Goal: Contribute content: Contribute content

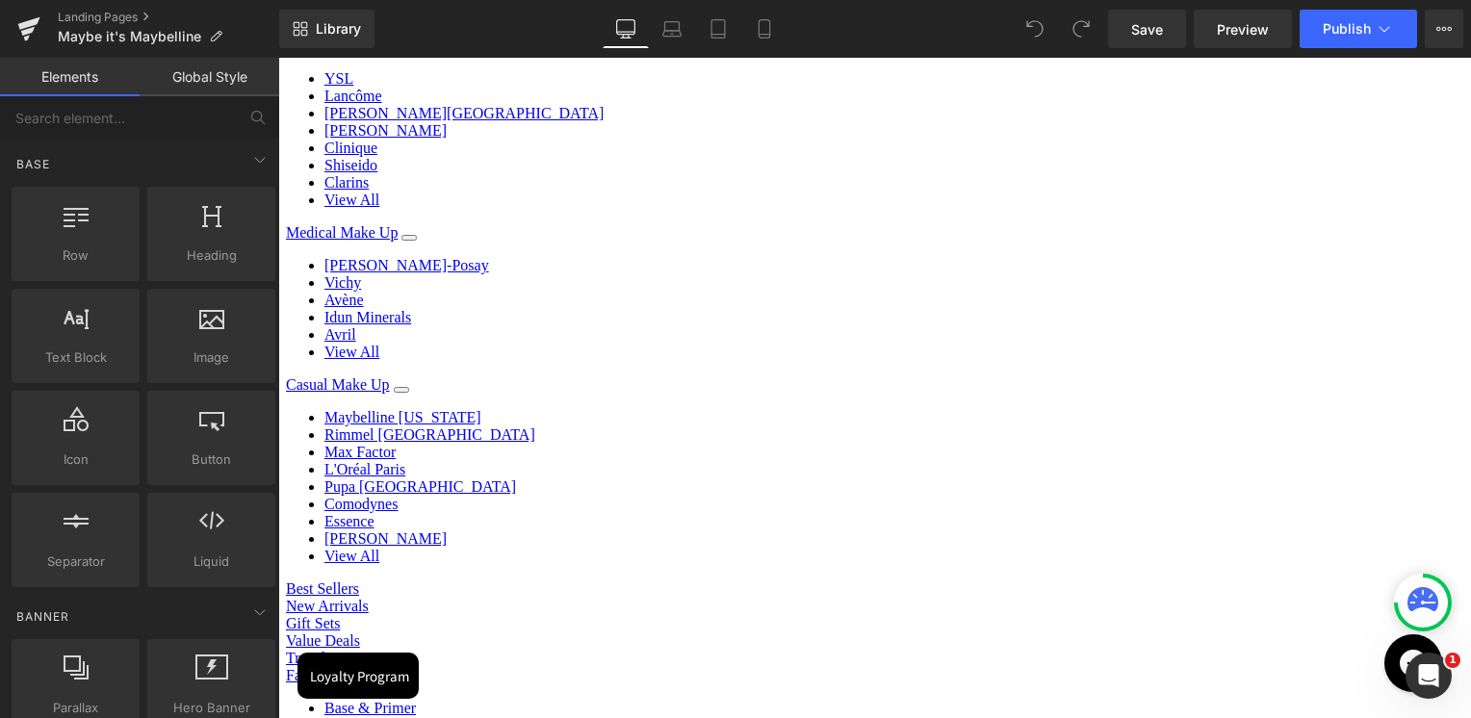
scroll to position [289, 0]
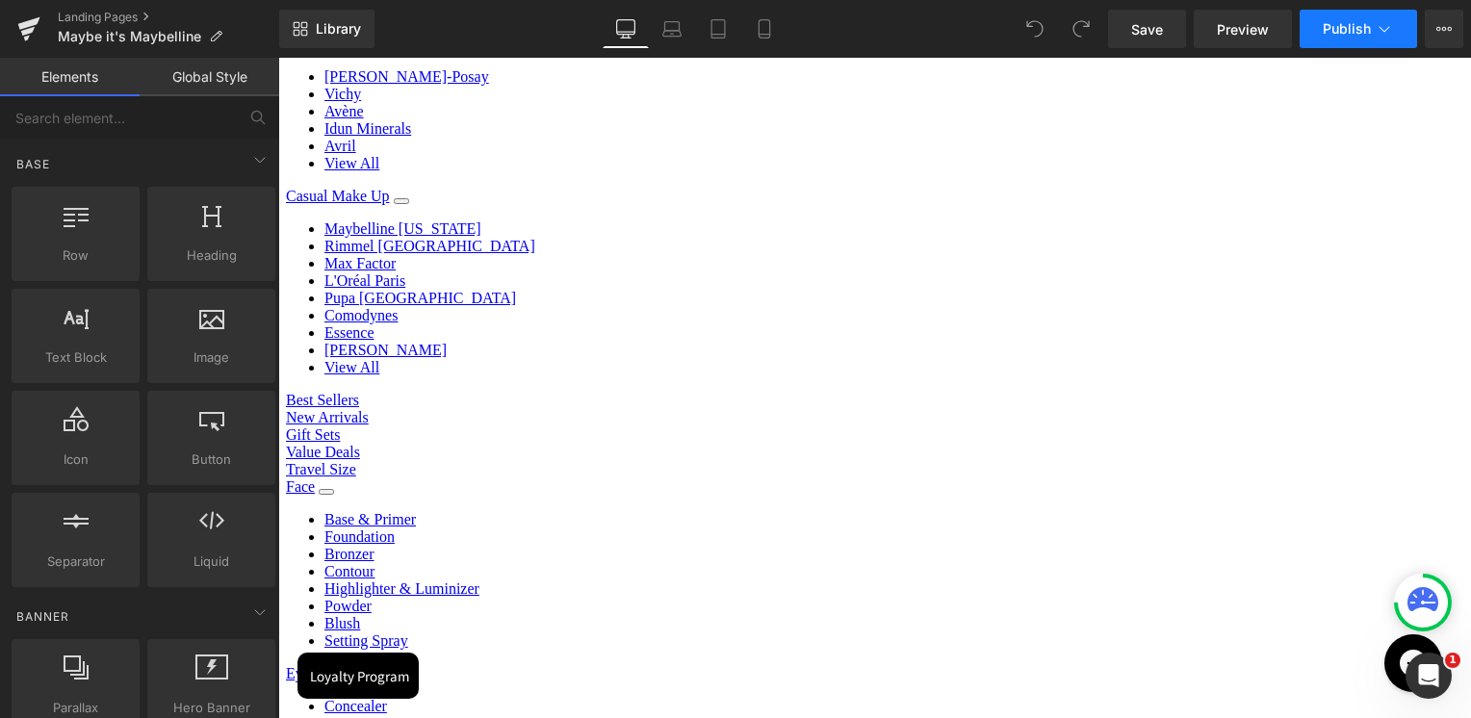
click at [1372, 29] on button "Publish" at bounding box center [1358, 29] width 117 height 39
click at [1450, 34] on icon at bounding box center [1444, 28] width 15 height 15
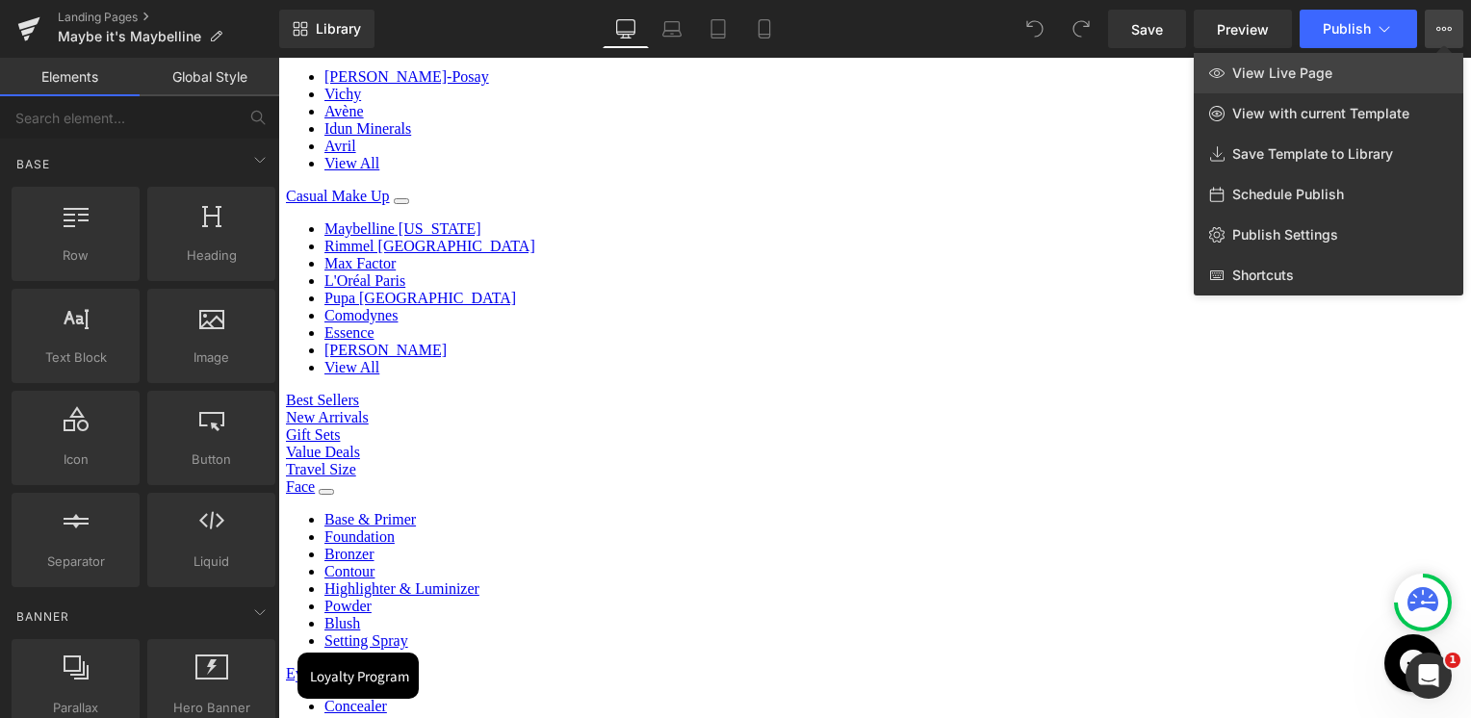
click at [1313, 81] on span "View Live Page" at bounding box center [1282, 73] width 100 height 17
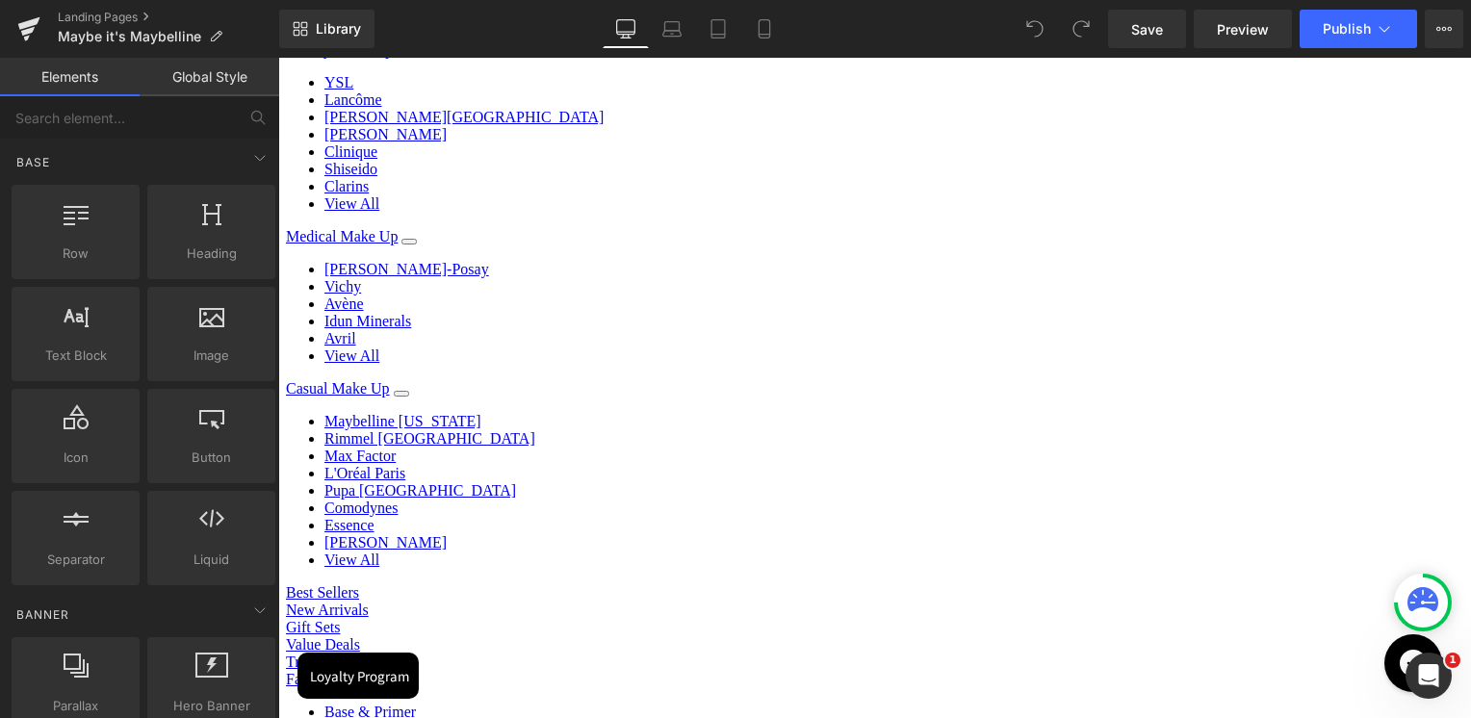
scroll to position [0, 0]
click at [35, 25] on icon at bounding box center [28, 29] width 23 height 48
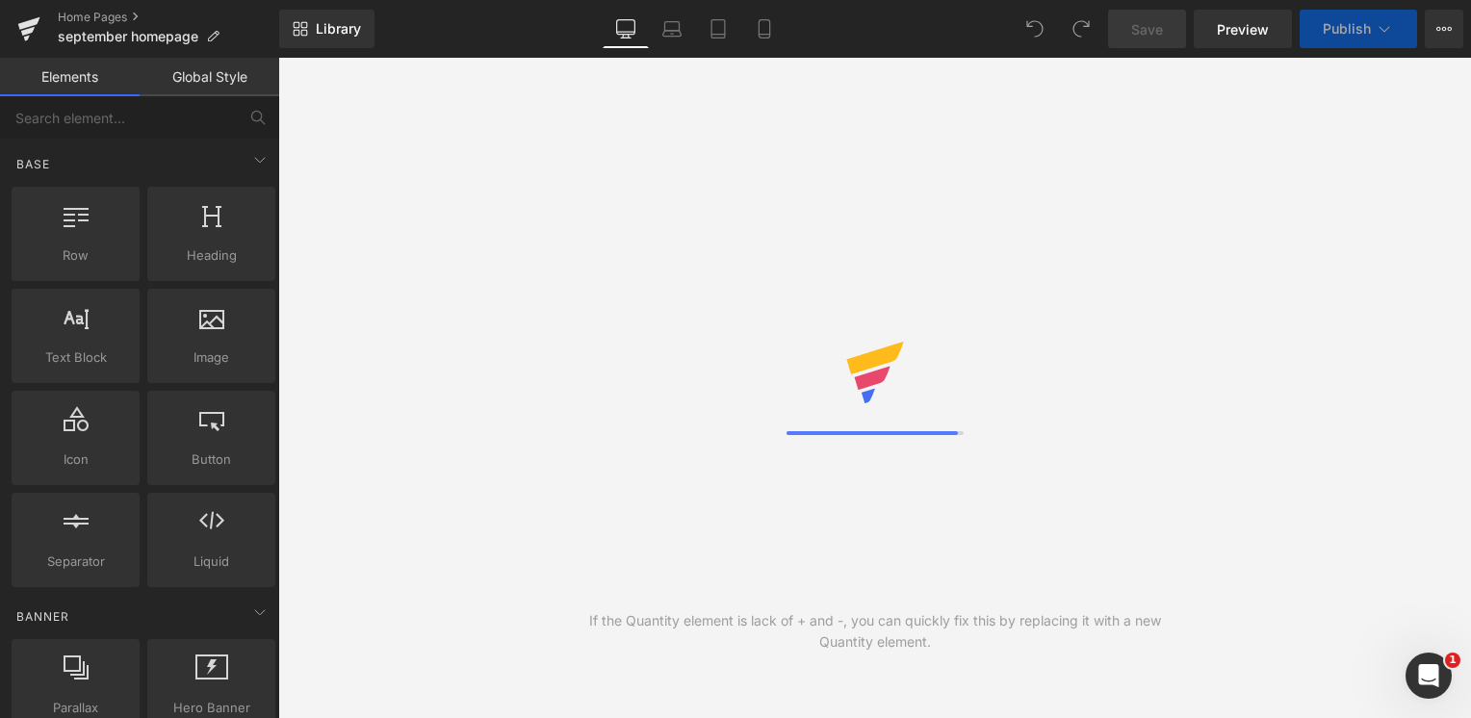
click at [1025, 288] on div "If the Quantity element is lack of + and -, you can quickly fix this by replaci…" at bounding box center [874, 388] width 1193 height 661
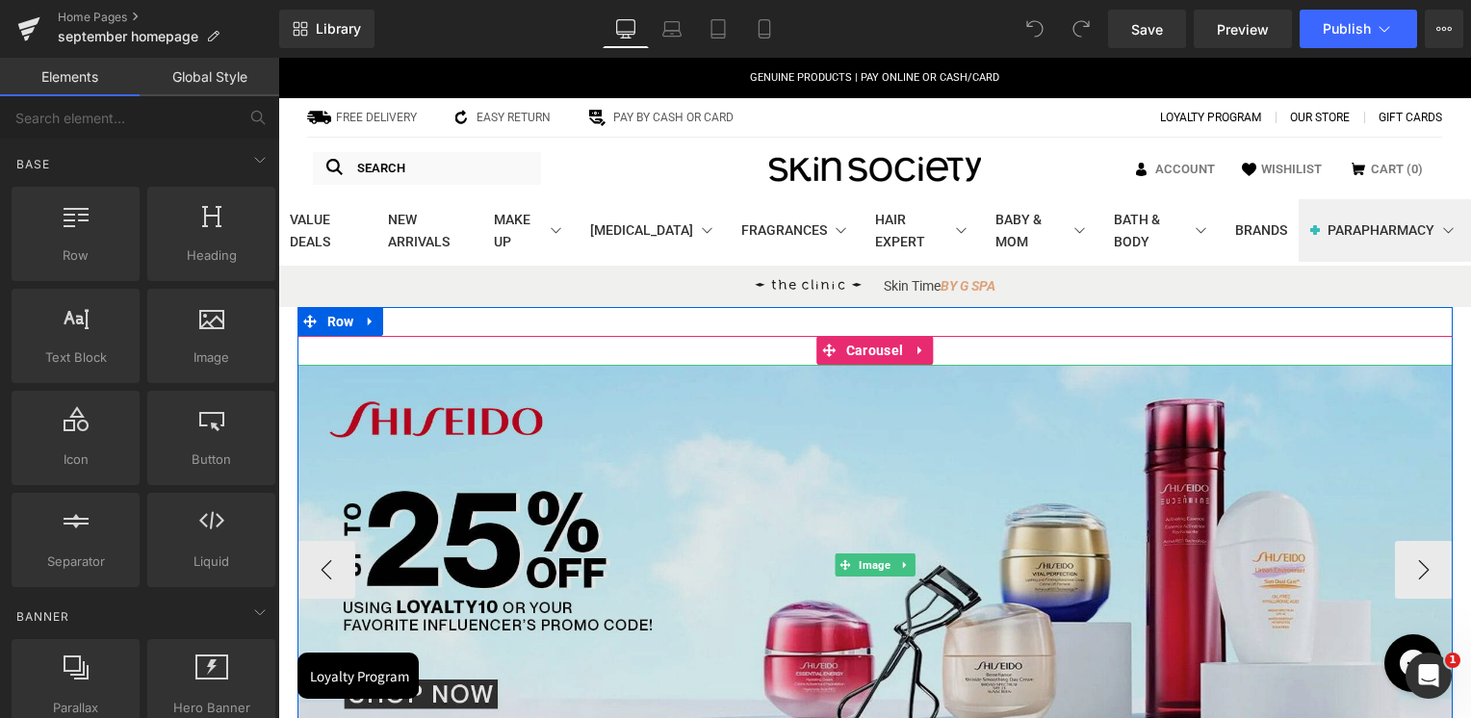
click at [999, 424] on img at bounding box center [875, 565] width 1155 height 400
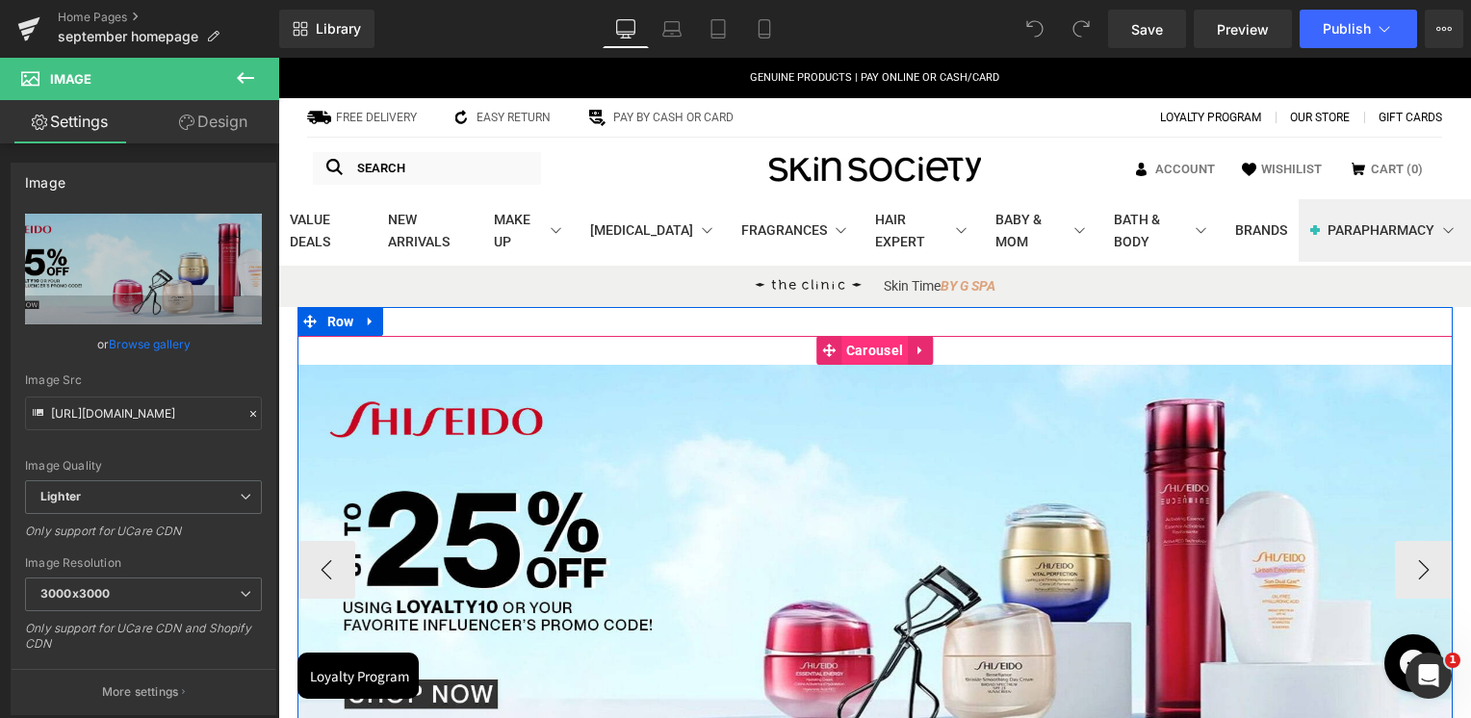
click at [866, 348] on span "Carousel" at bounding box center [875, 350] width 66 height 29
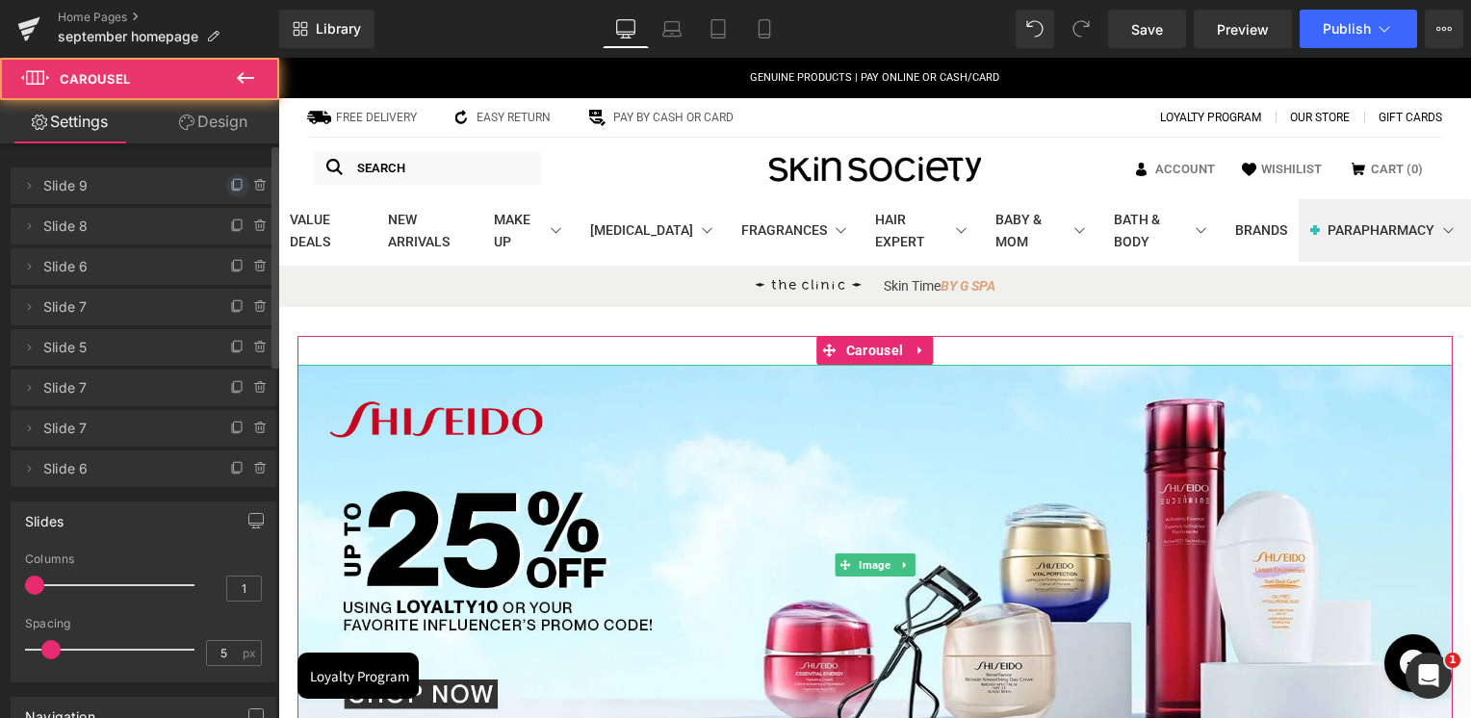
click at [234, 183] on icon at bounding box center [238, 184] width 8 height 10
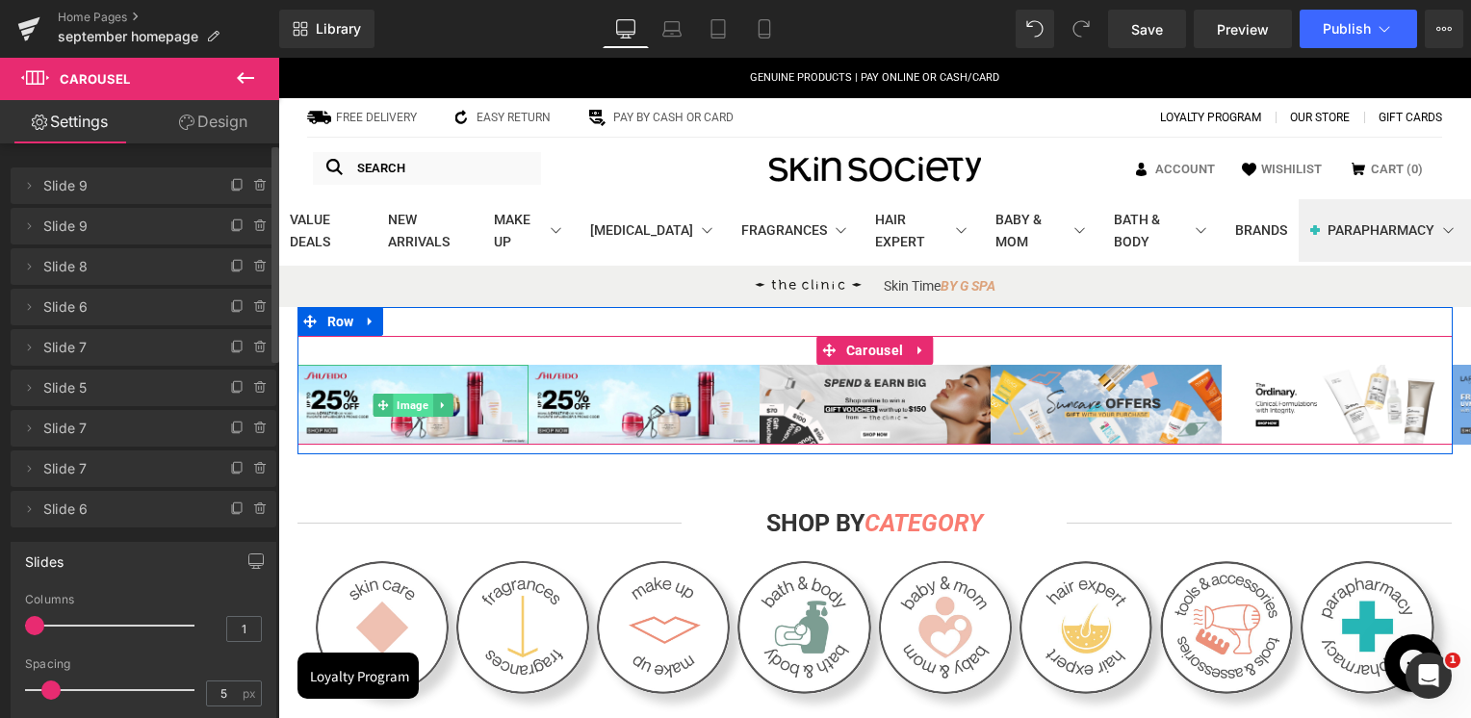
click at [400, 413] on span "Image" at bounding box center [412, 405] width 39 height 23
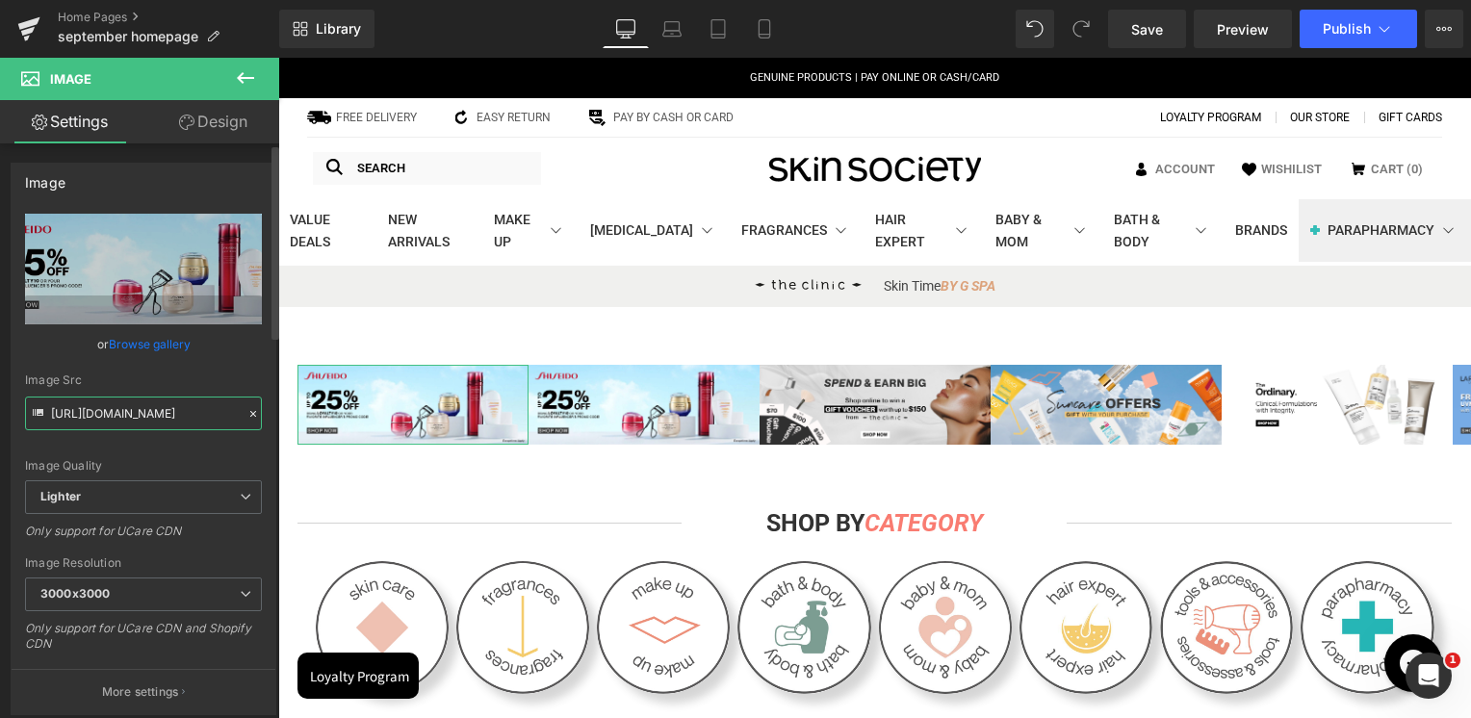
click at [144, 408] on input "https://ucarecdn.com/a76da6b4-9c33-438c-81cc-ecedd9ad2a5d/-/format/auto/-/previ…" at bounding box center [143, 414] width 237 height 34
paste input "cdn.shopify.com/s/files/1/0295/0545/4173/files/SkinSociety_banners_Maybe_it_s_M…"
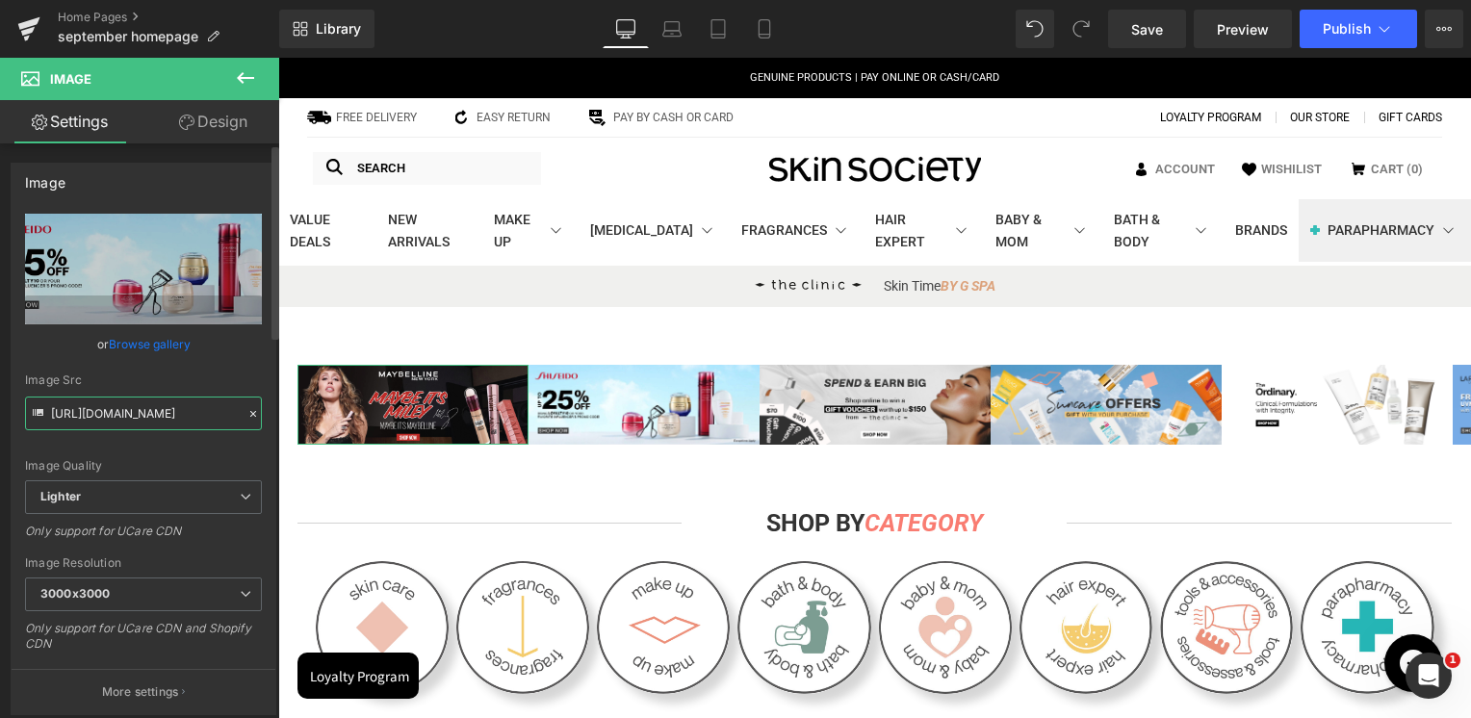
type input "https://cdn.shopify.com/s/files/1/0295/0545/4173/files/SkinSociety_banners_Mayb…"
click at [179, 383] on div "Image Src" at bounding box center [143, 380] width 237 height 13
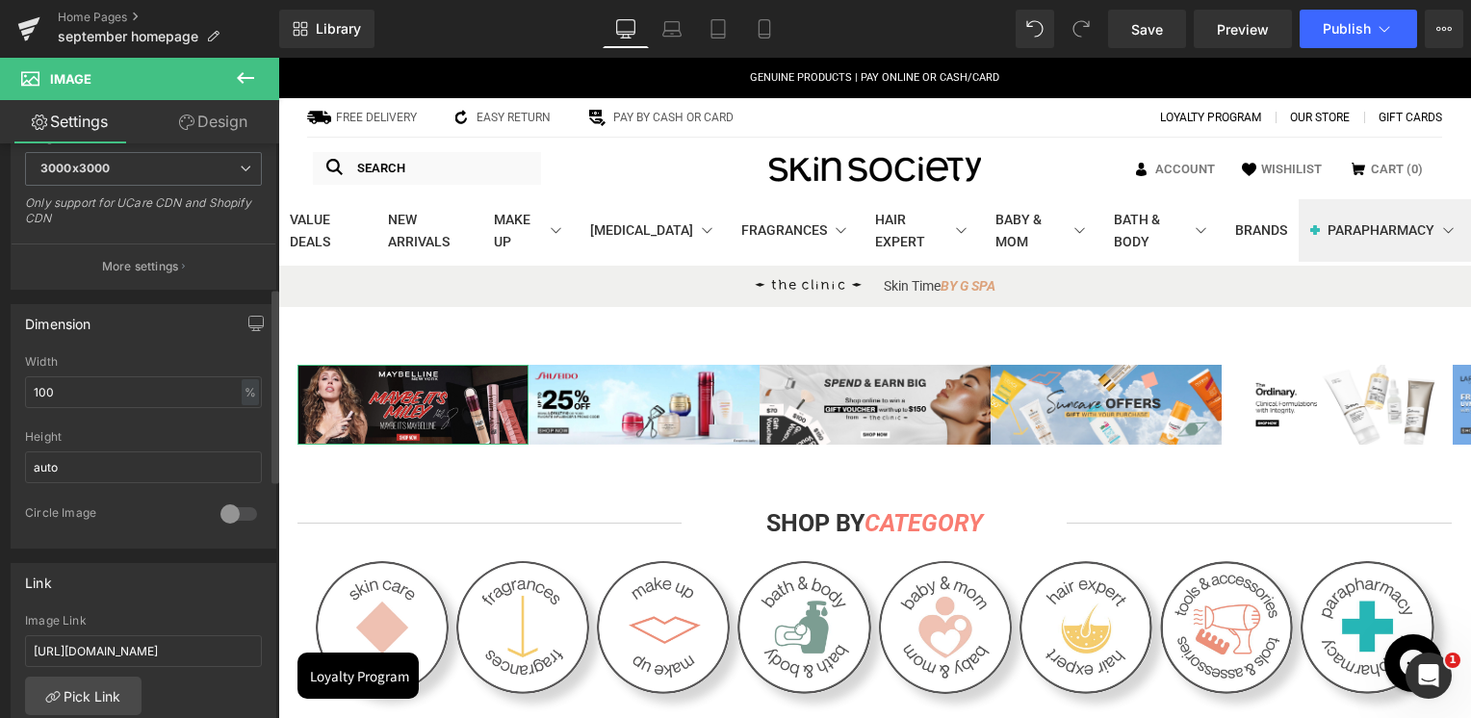
scroll to position [481, 0]
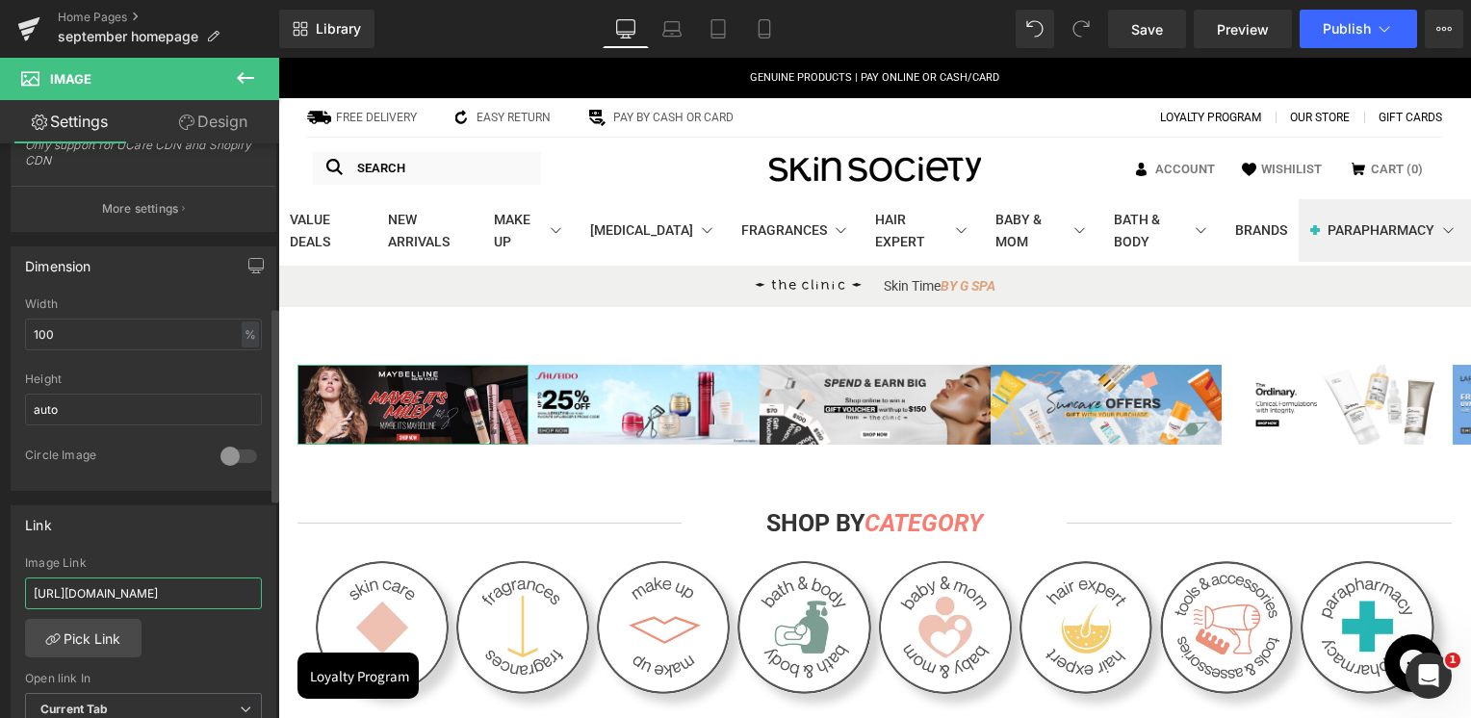
click at [139, 586] on input "https://skinsociety.me/collections/value-deals?page=2&rb_vendor=Shiseido&tab=pr…" at bounding box center [143, 594] width 237 height 32
paste input "pages/maybe-its-maybelline?_ab=0&key=1758725613070"
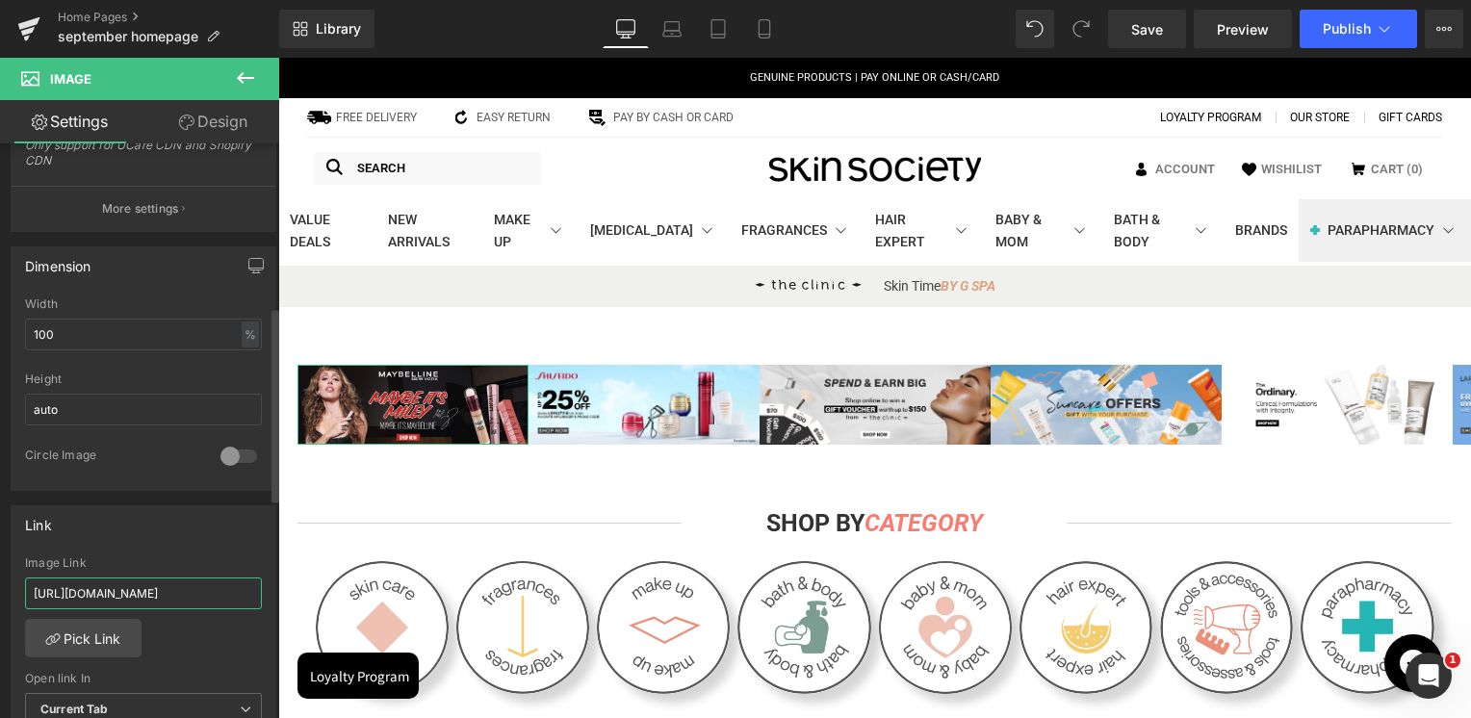
type input "https://skinsociety.me/pages/maybe-its-maybelline?_ab=0&key=1758725613070"
click at [148, 552] on div "Link https://skinsociety.me/collections/value-deals?page=2&rb_vendor=Shiseido&t…" at bounding box center [144, 630] width 266 height 249
drag, startPoint x: 777, startPoint y: 39, endPoint x: 171, endPoint y: 128, distance: 612.2
click at [777, 39] on link "Mobile" at bounding box center [764, 29] width 46 height 39
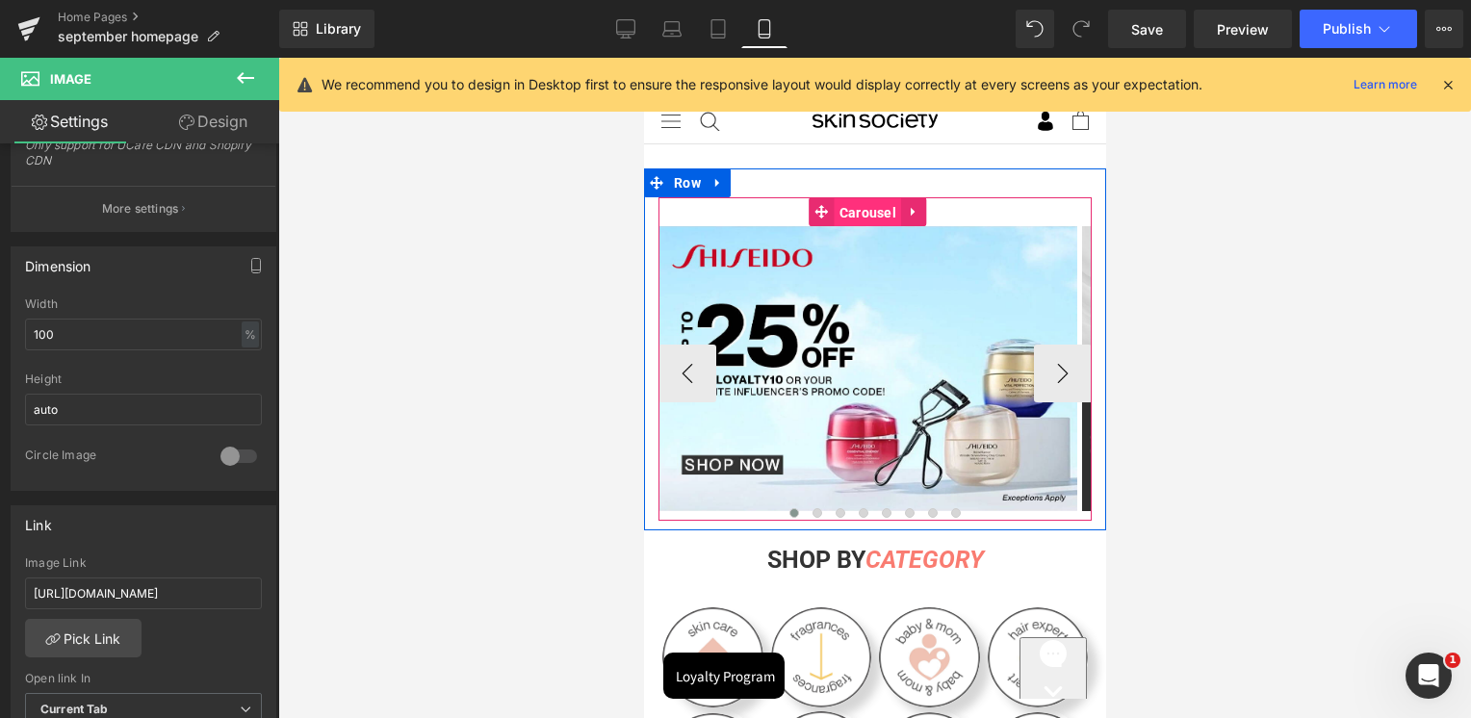
click at [859, 203] on span "Carousel" at bounding box center [867, 212] width 66 height 29
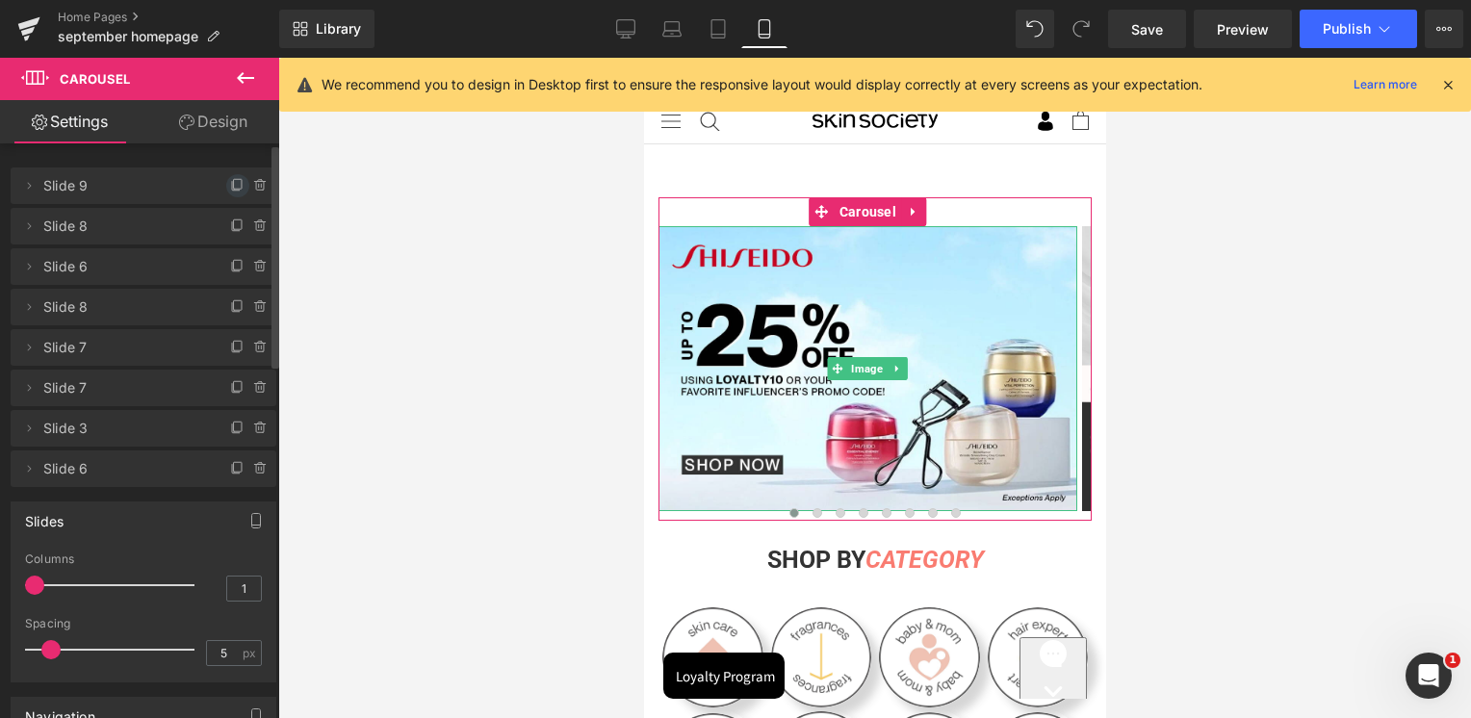
click at [230, 180] on icon at bounding box center [237, 185] width 15 height 15
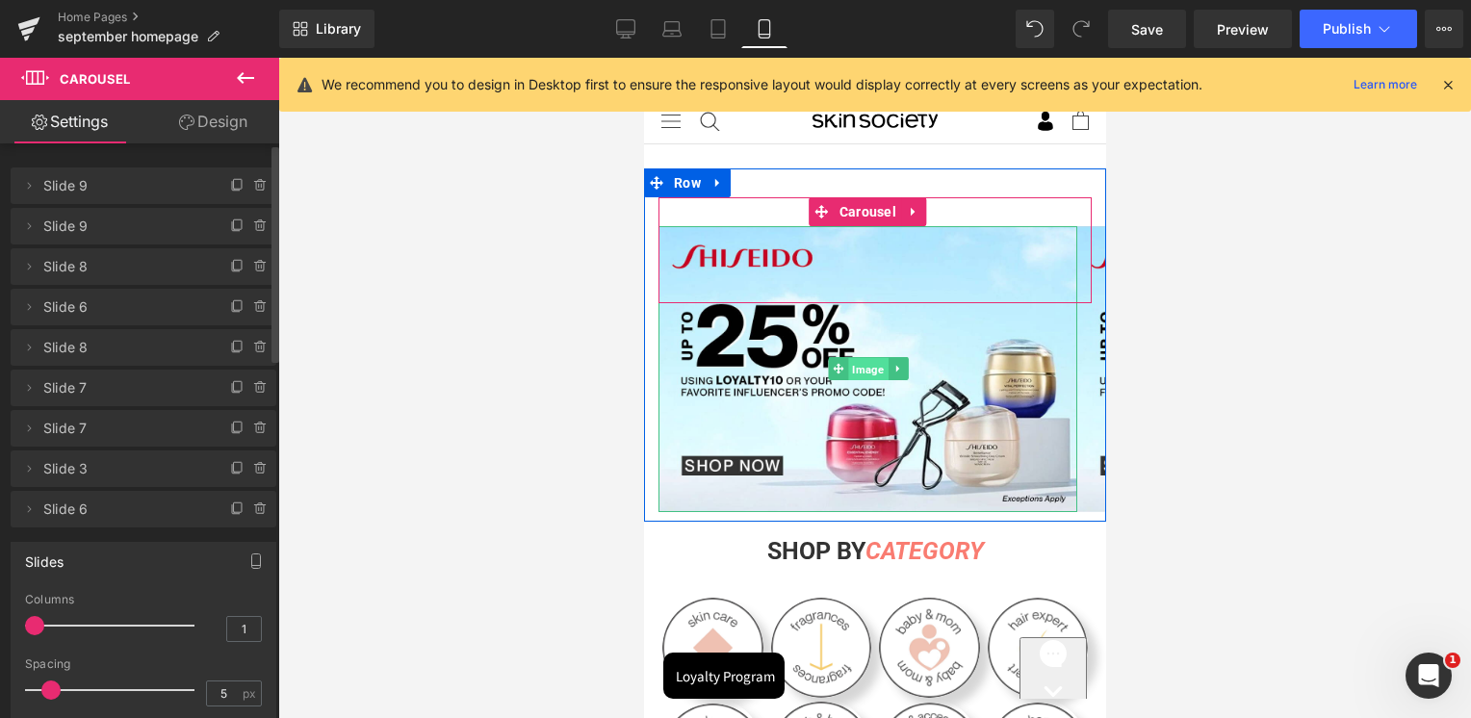
click at [864, 376] on span "Image" at bounding box center [866, 369] width 39 height 23
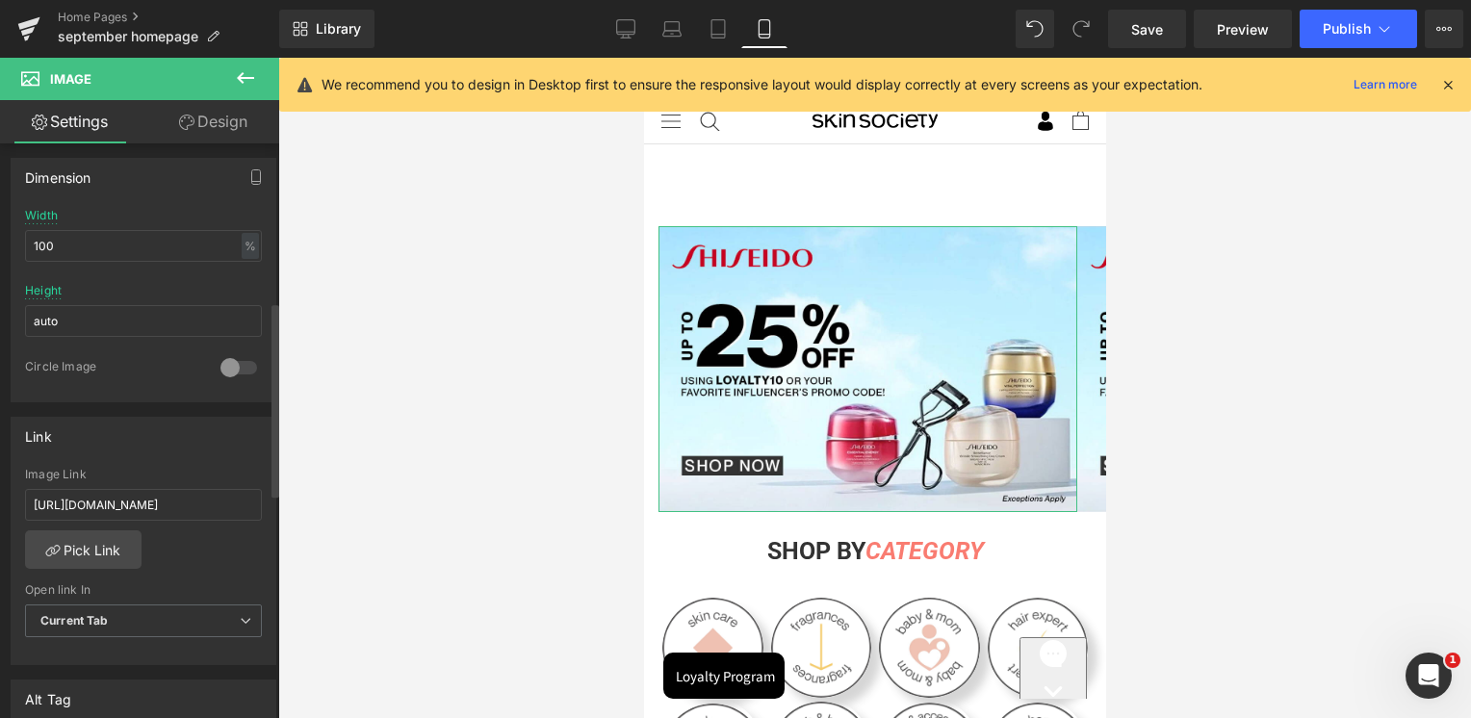
scroll to position [578, 0]
click at [145, 491] on input "https://skinsociety.me/collections/value-deals?page=2&rb_vendor=Shiseido&tab=pr…" at bounding box center [143, 499] width 237 height 32
paste input "pages/maybe-its-maybelline?_ab=0&key=1758725613070"
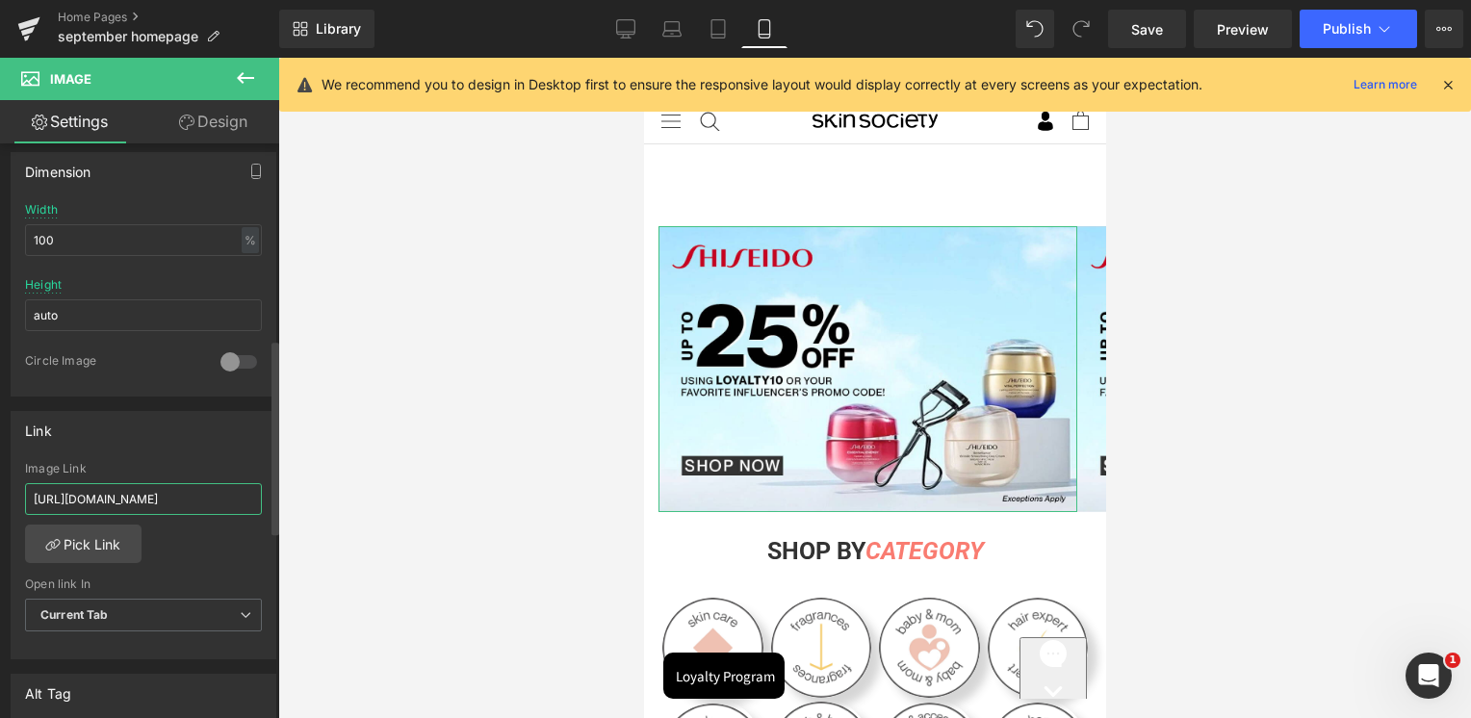
scroll to position [0, 228]
type input "https://skinsociety.me/pages/maybe-its-maybelline?_ab=0&key=1758725613070"
click at [152, 476] on div "Image Link https://skinsociety.me/pages/maybe-its-maybelline?_ab=0&key=17587256…" at bounding box center [143, 493] width 237 height 63
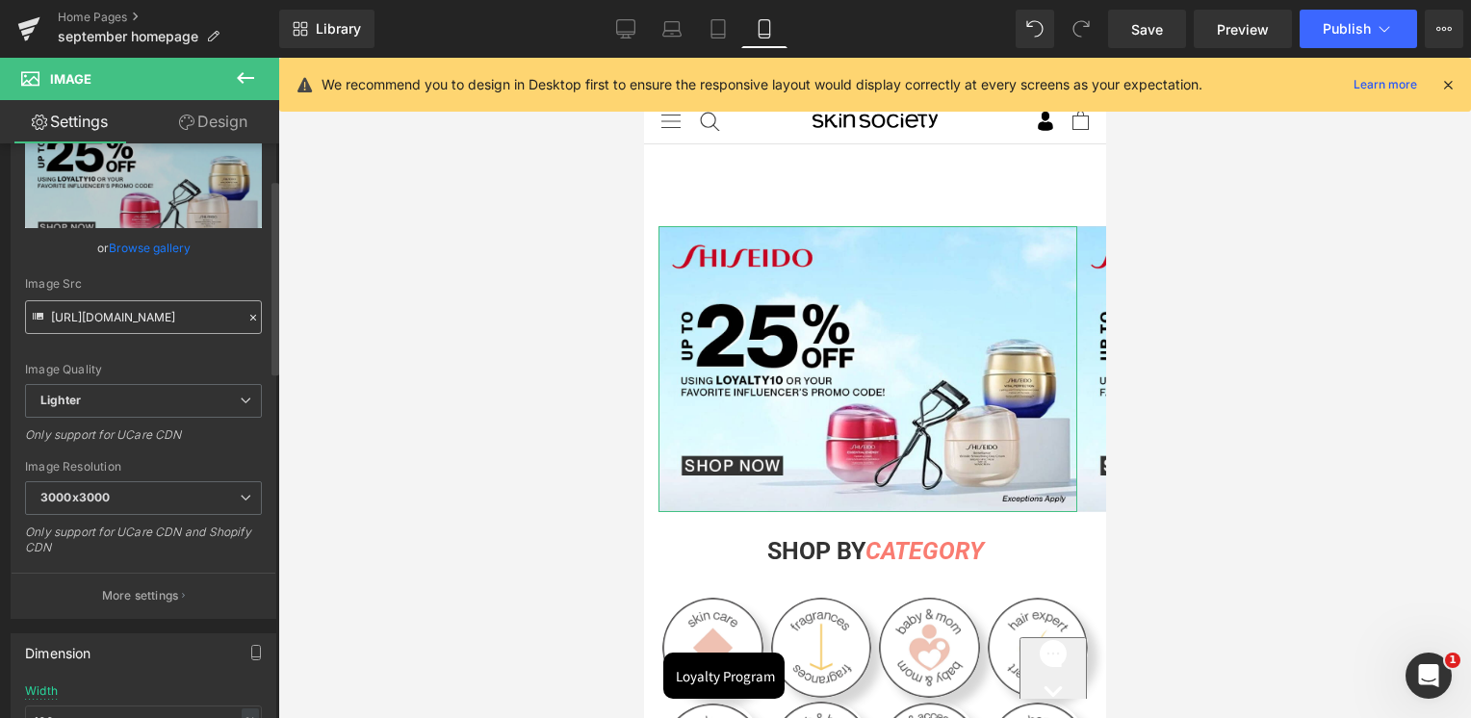
scroll to position [96, 0]
click at [135, 322] on input "https://ucarecdn.com/b0382a09-79c4-4de7-b89b-9d14ce18bb8c/-/format/auto/-/previ…" at bounding box center [143, 317] width 237 height 34
paste input "cdn.shopify.com/s/files/1/0295/0545/4173/files/SkinSociety_banners_Maybe_it_s_M…"
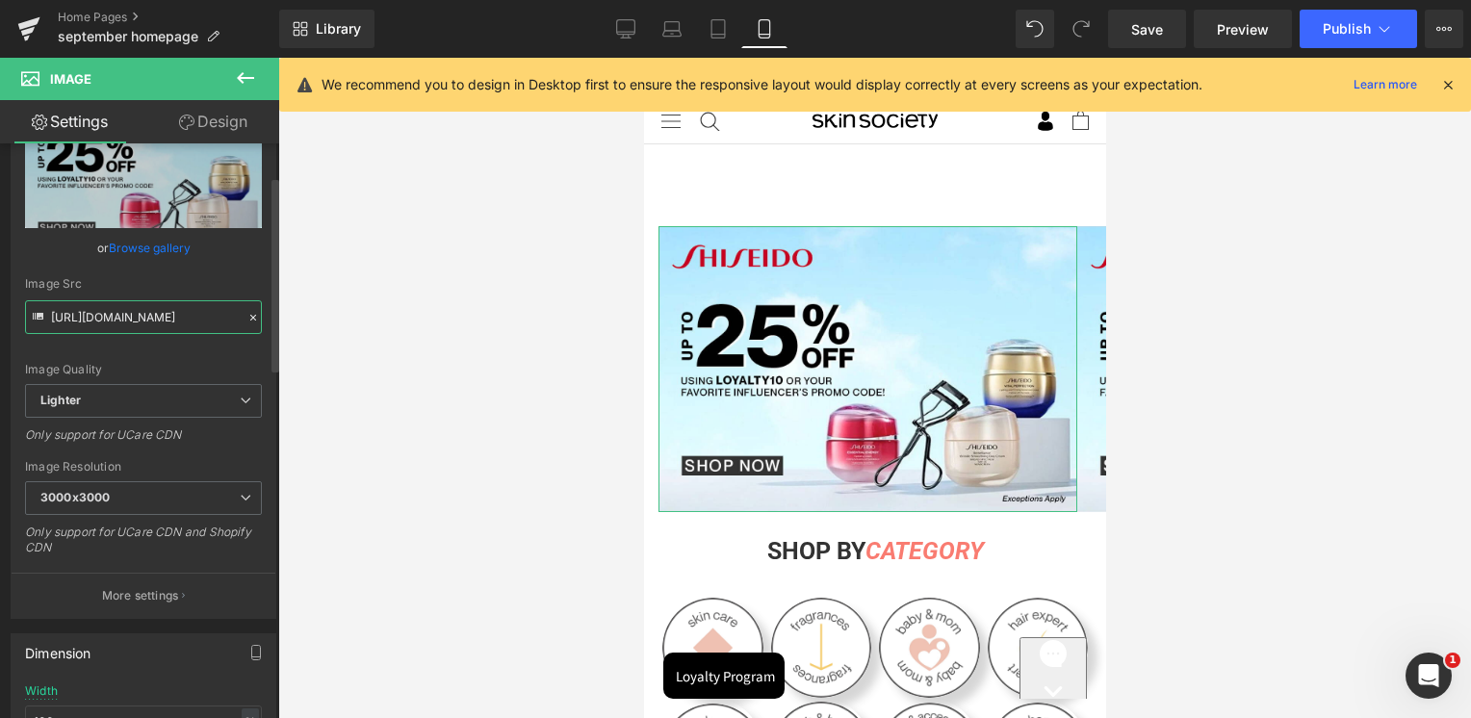
scroll to position [0, 540]
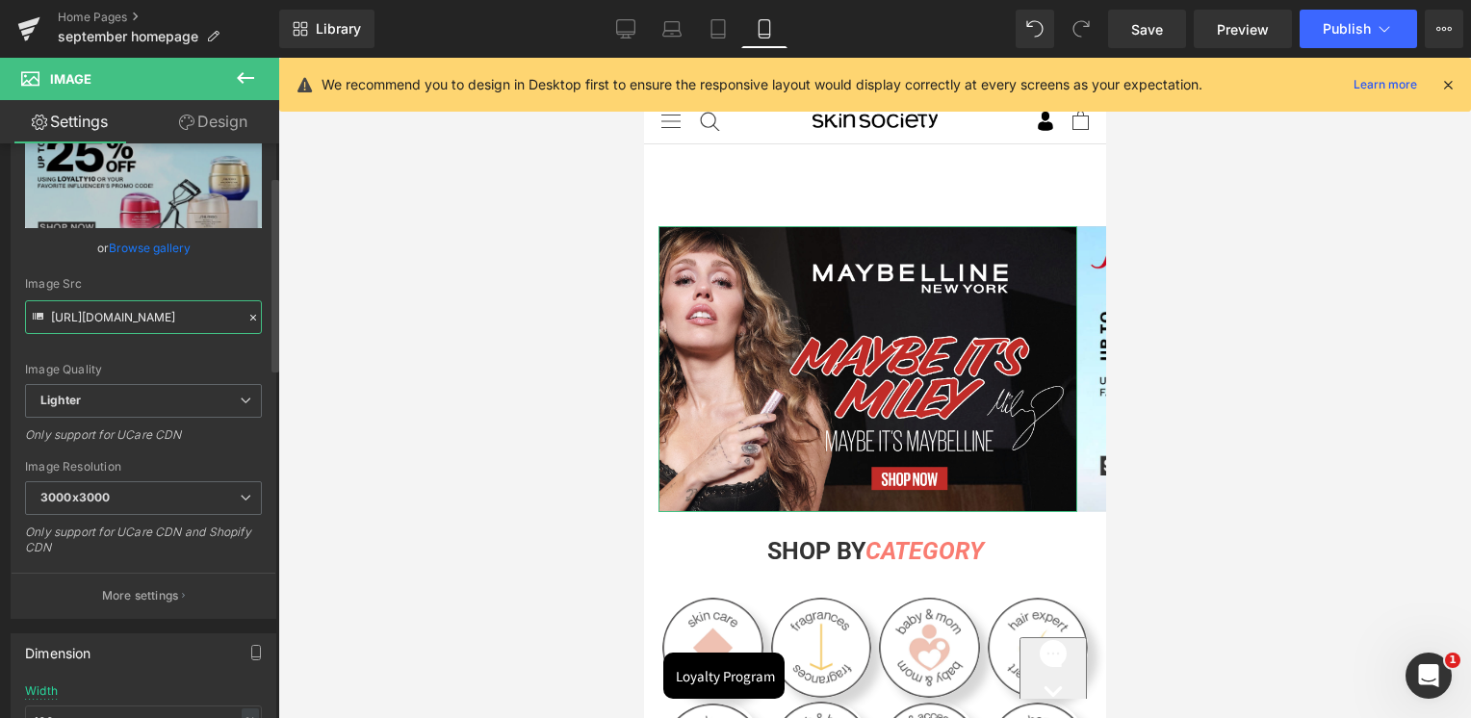
type input "https://cdn.shopify.com/s/files/1/0295/0545/4173/files/SkinSociety_banners_Mayb…"
click at [146, 286] on div "Image Src" at bounding box center [143, 283] width 237 height 13
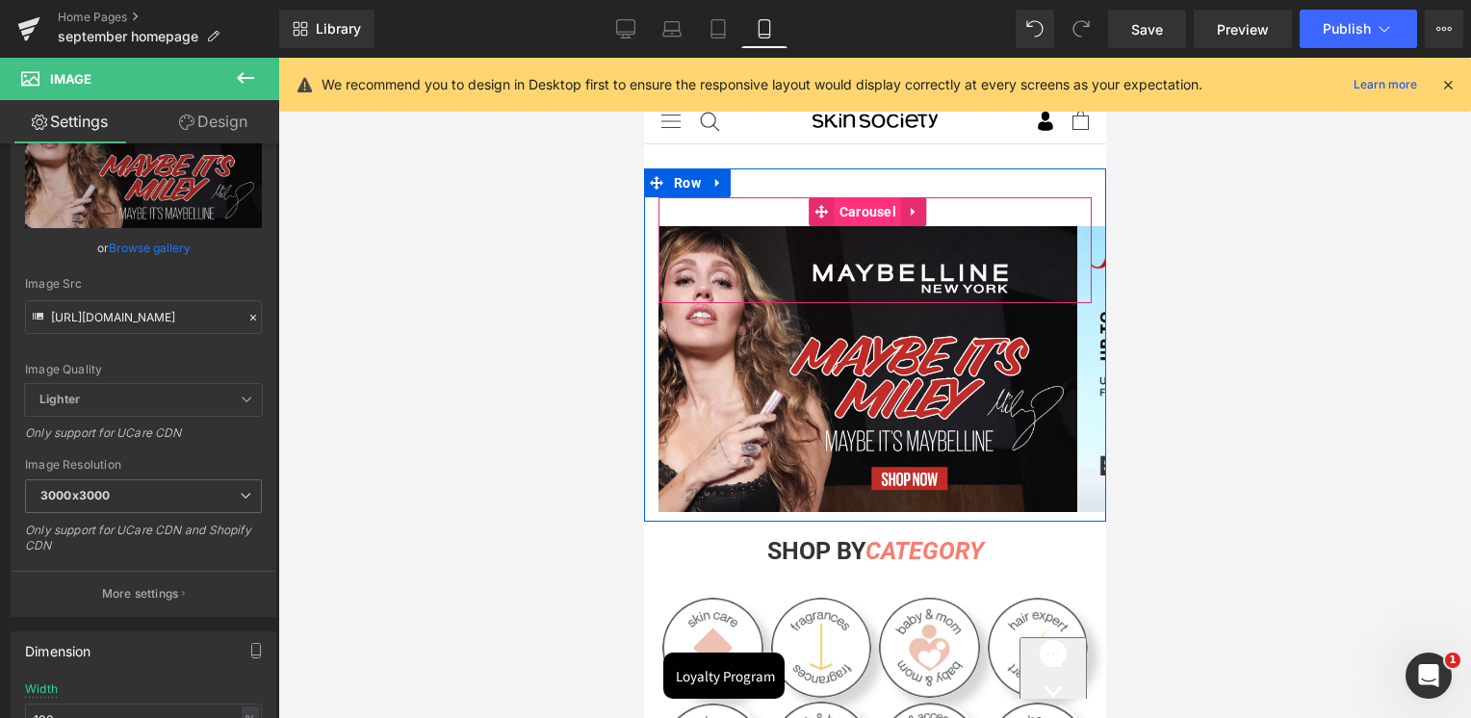
click at [859, 206] on span "Carousel" at bounding box center [867, 211] width 66 height 29
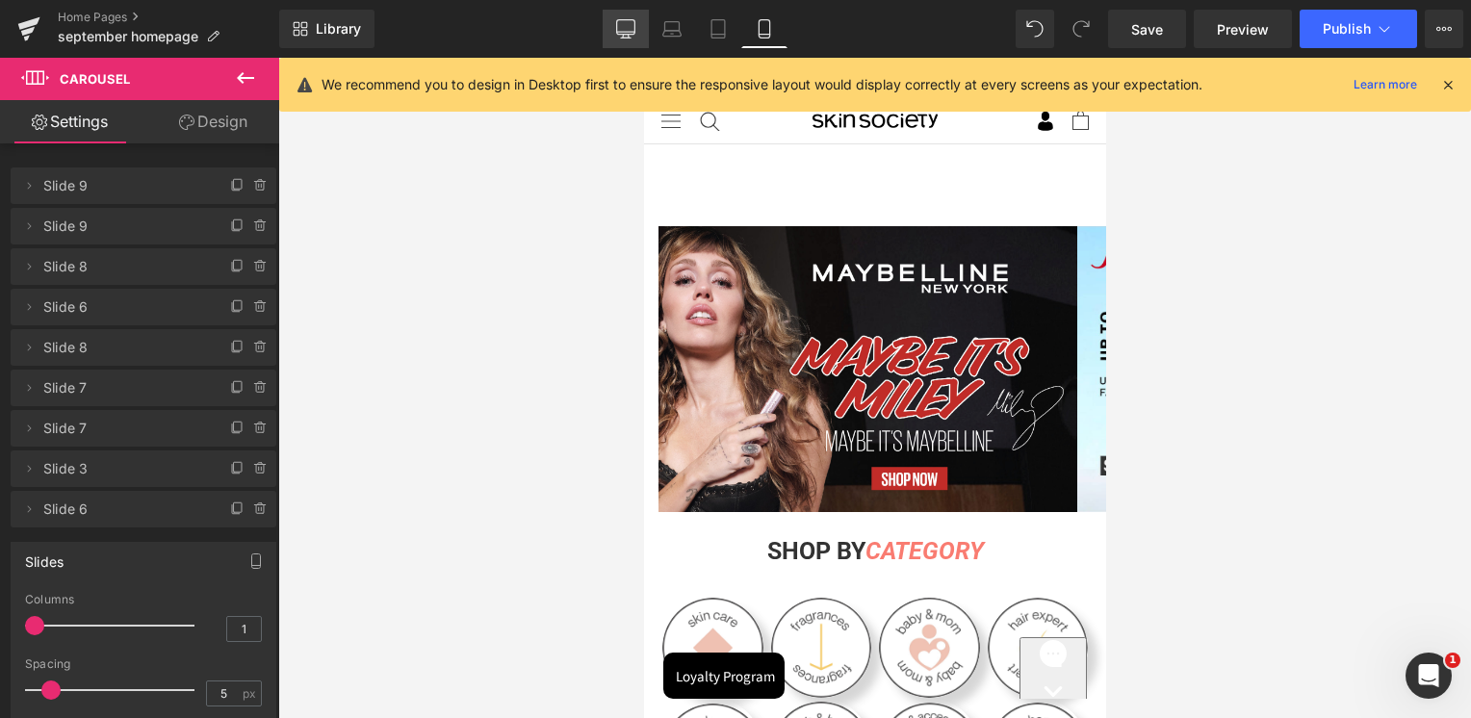
click at [613, 25] on link "Desktop" at bounding box center [626, 29] width 46 height 39
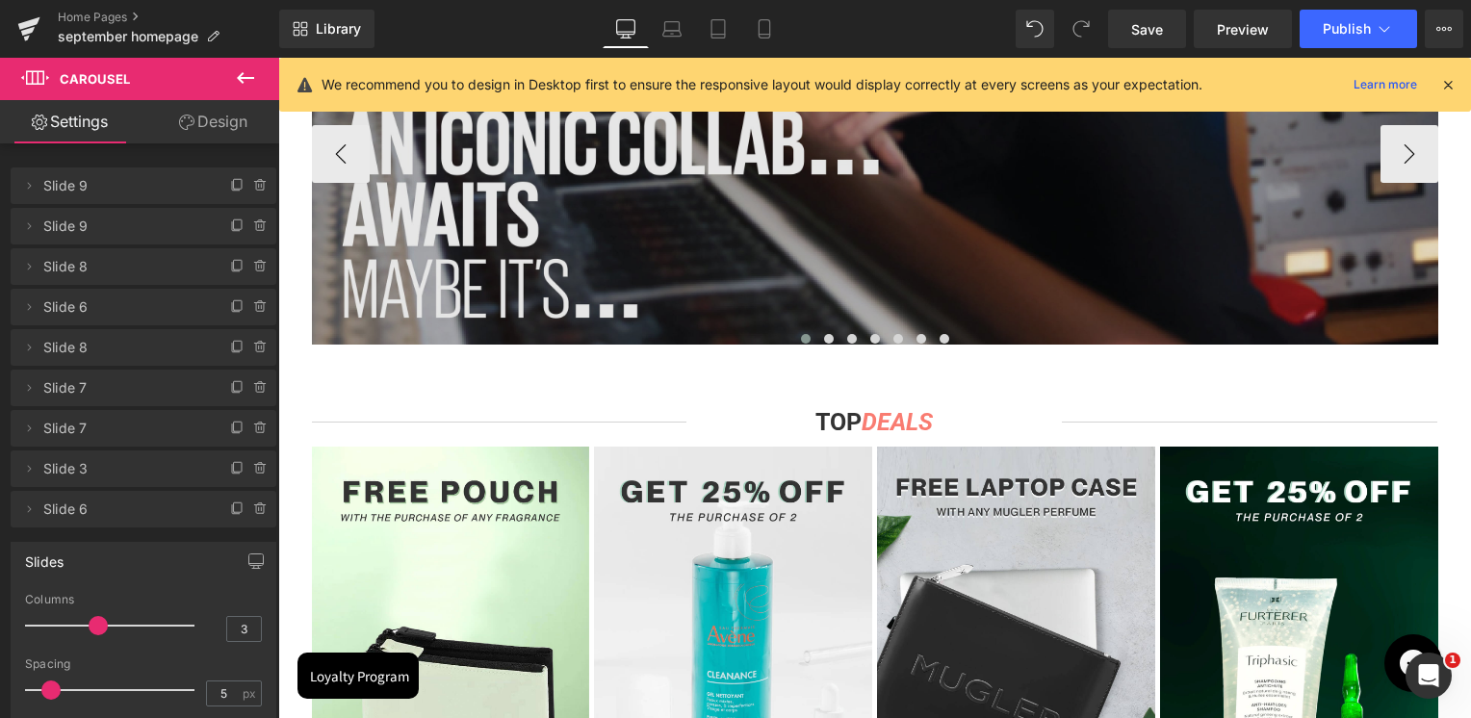
scroll to position [578, 0]
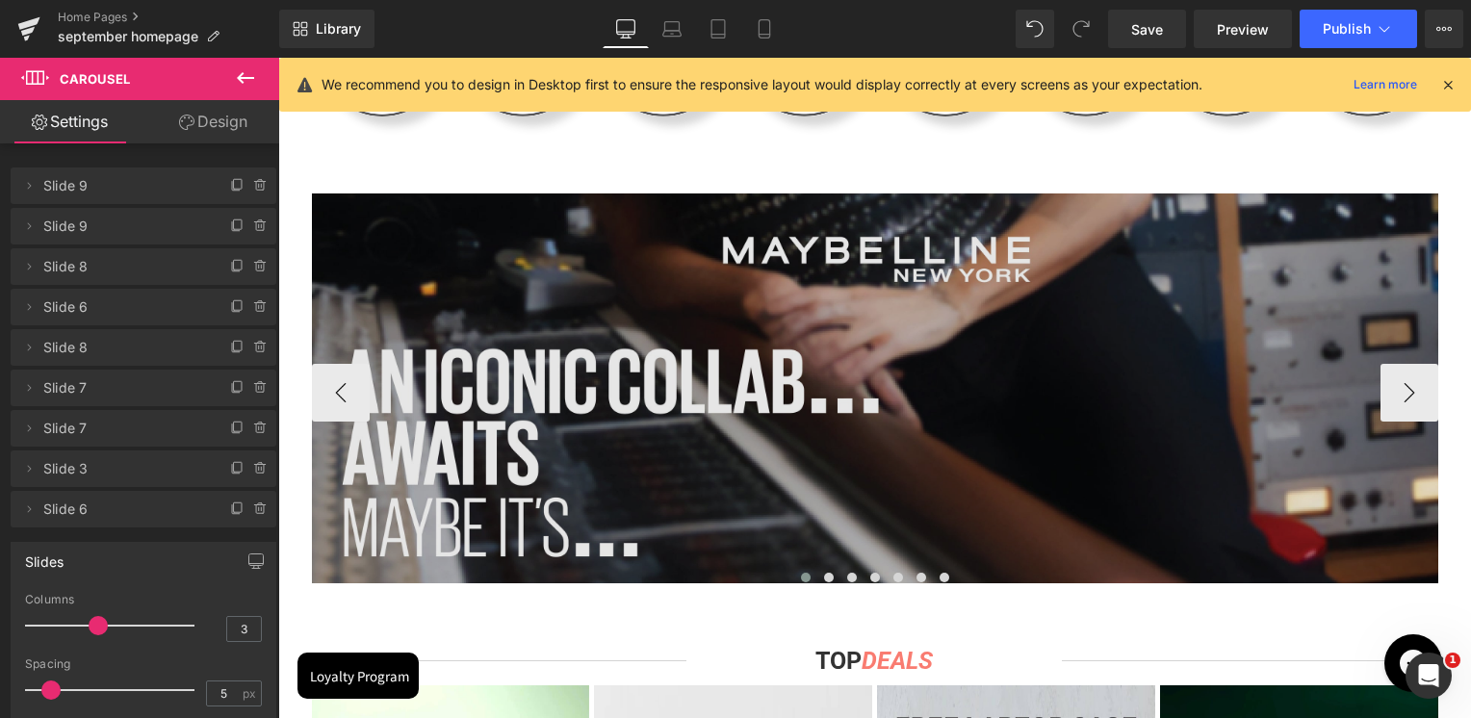
click at [731, 317] on img at bounding box center [875, 389] width 1127 height 390
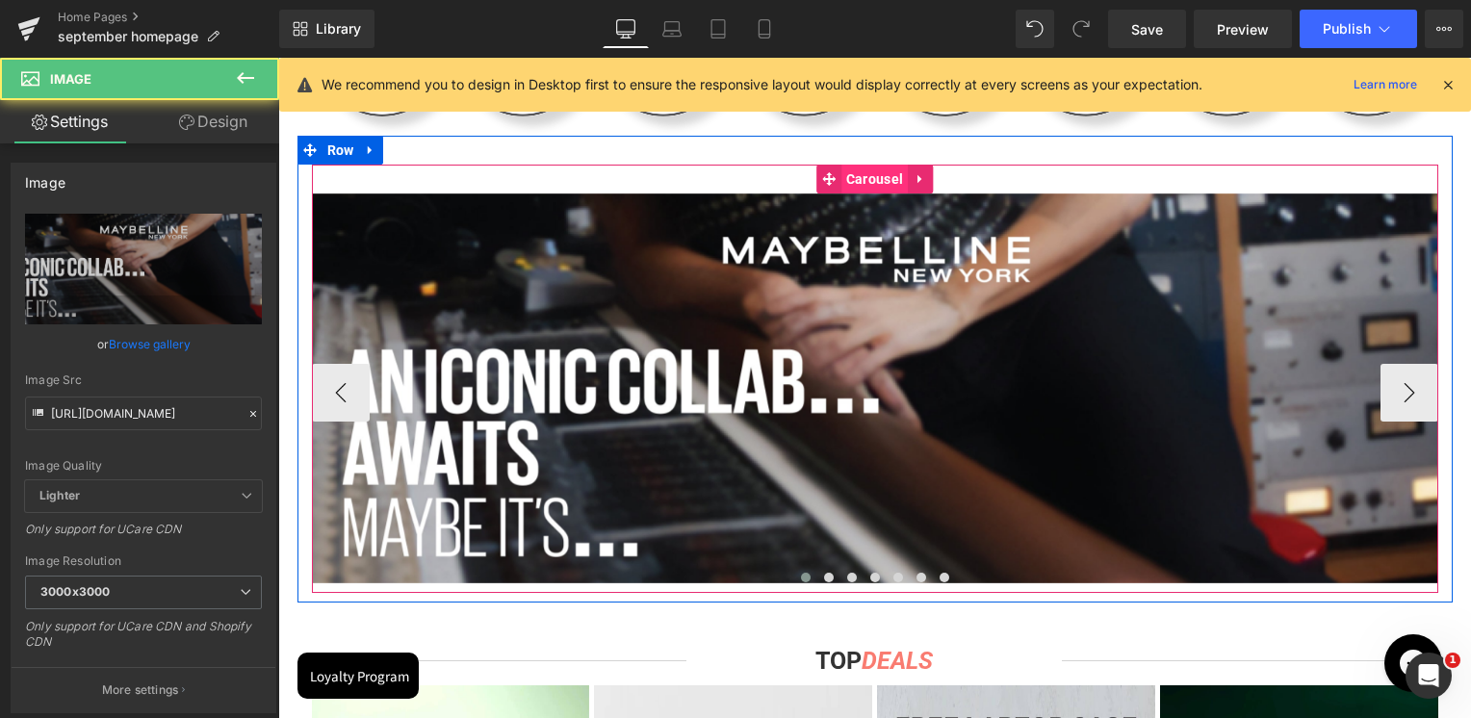
click at [869, 175] on span "Carousel" at bounding box center [875, 179] width 66 height 29
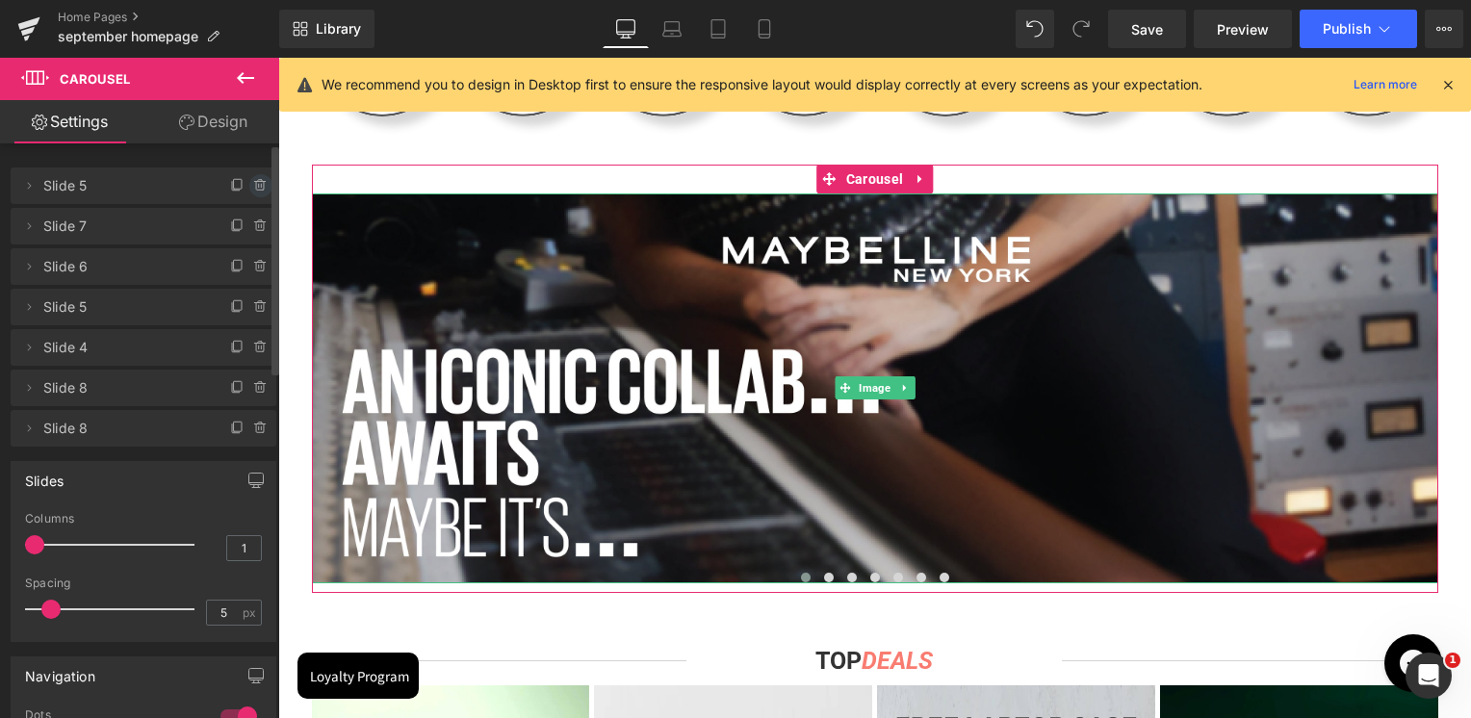
click at [256, 194] on span at bounding box center [260, 185] width 23 height 23
click at [252, 190] on button "Delete" at bounding box center [240, 186] width 61 height 25
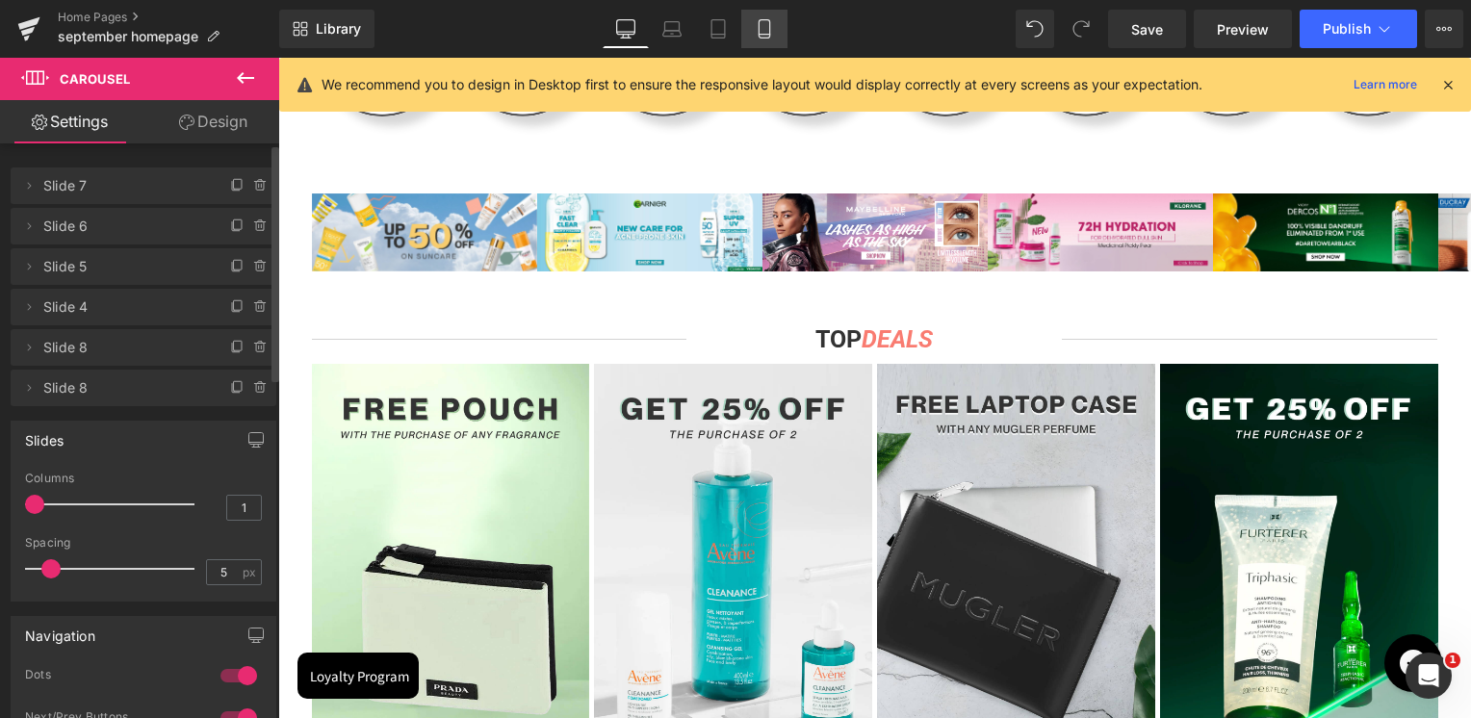
click at [769, 30] on icon at bounding box center [764, 29] width 11 height 18
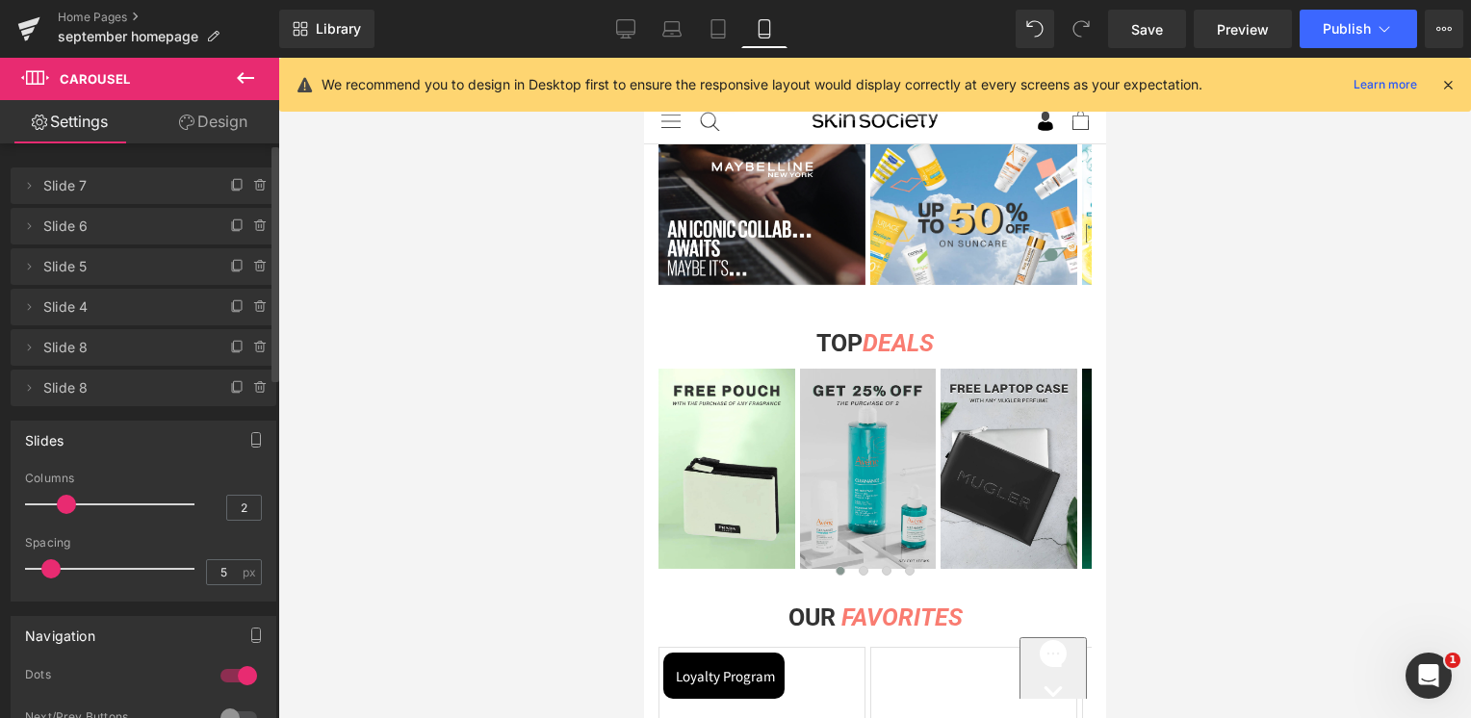
scroll to position [674, 0]
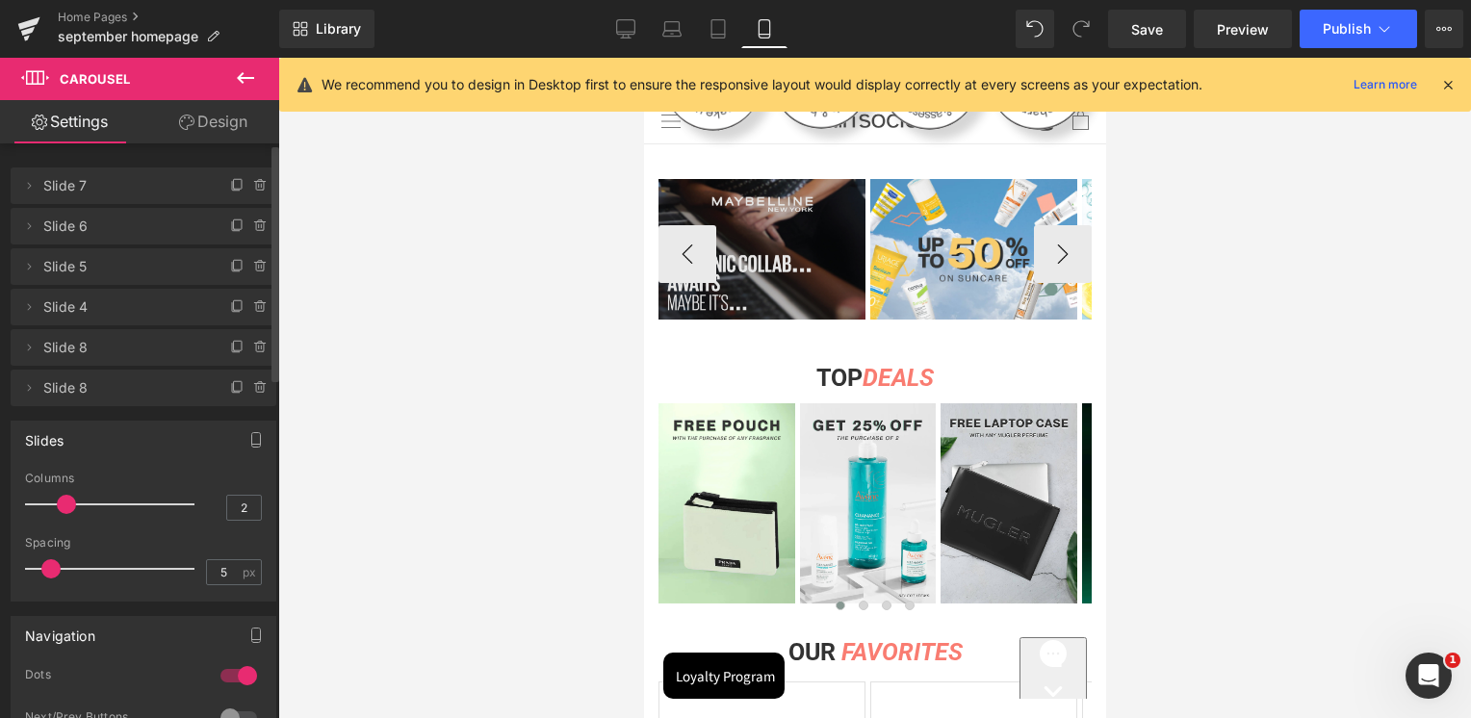
click at [773, 263] on img at bounding box center [761, 250] width 207 height 142
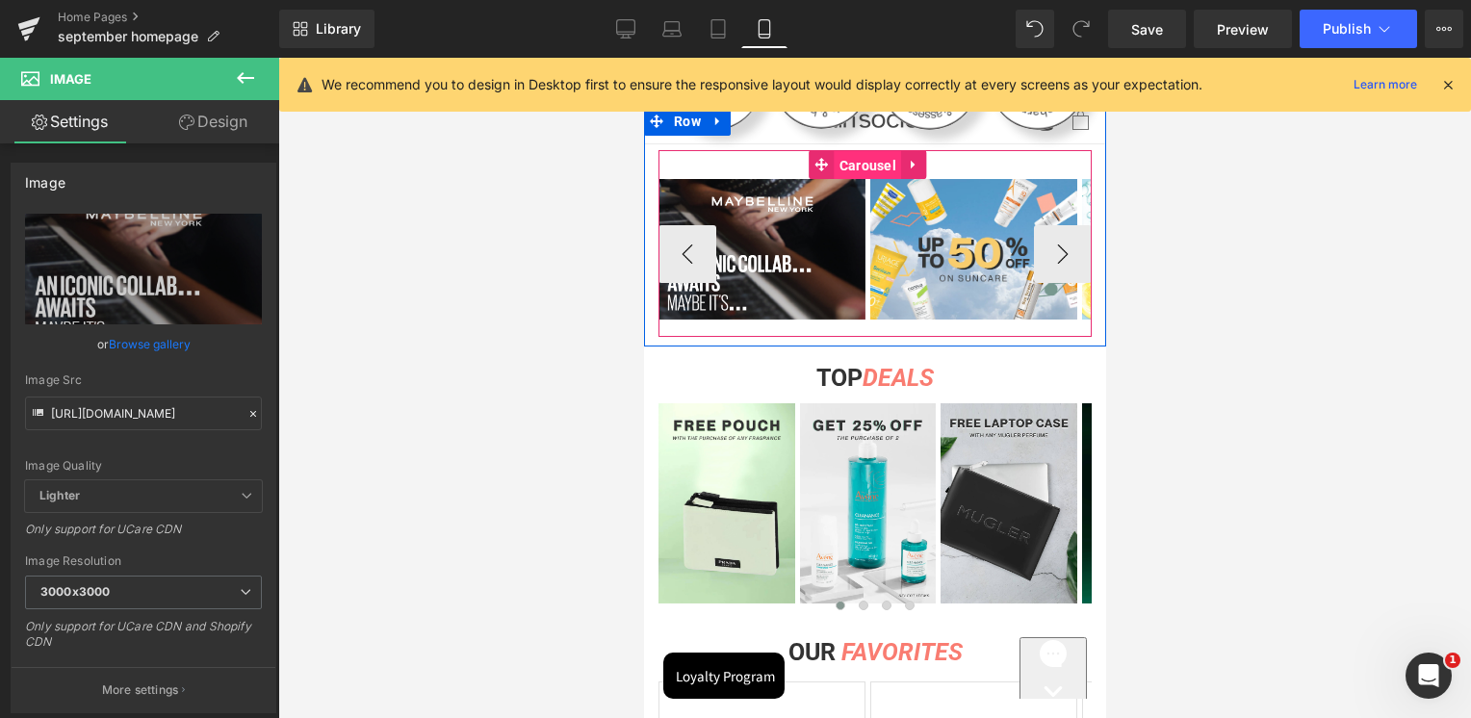
click at [864, 158] on span "Carousel" at bounding box center [867, 165] width 66 height 29
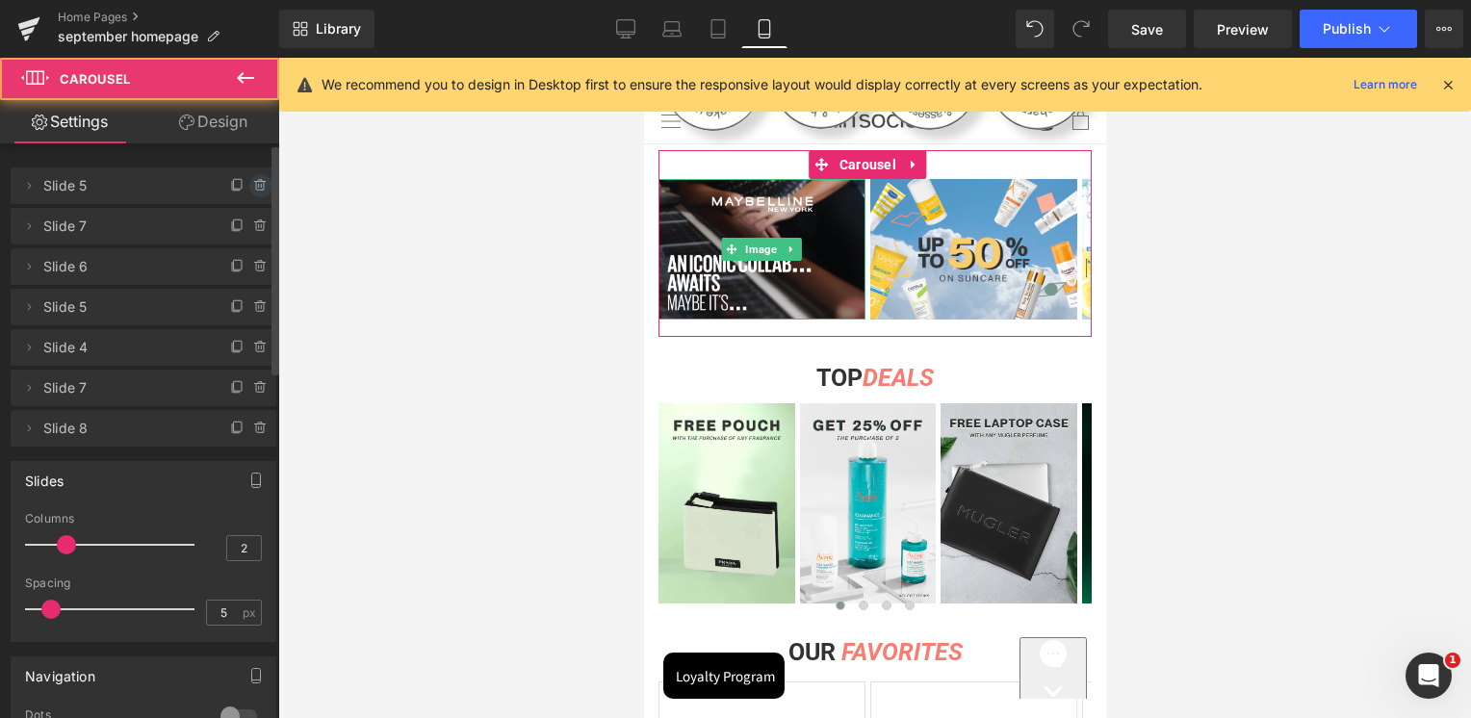
click at [249, 183] on span at bounding box center [260, 185] width 23 height 23
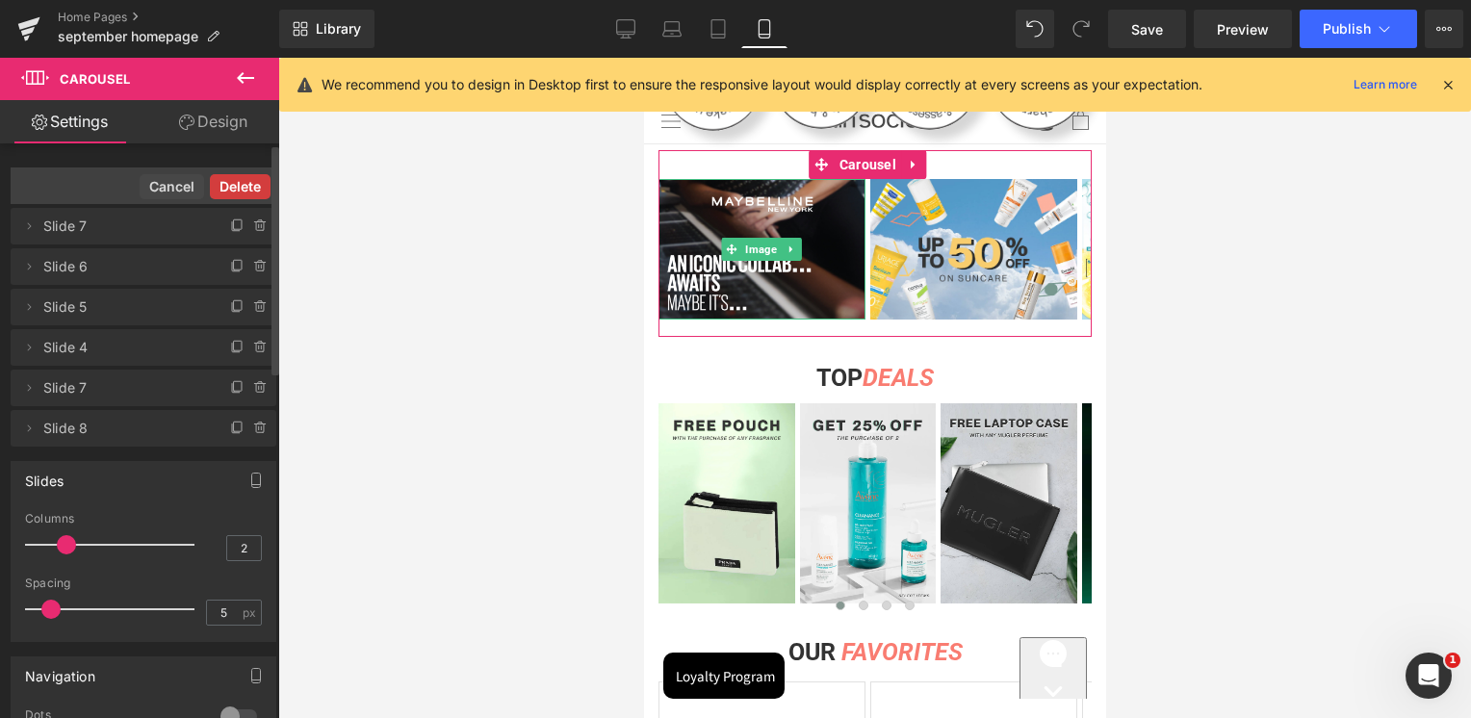
click at [250, 188] on button "Delete" at bounding box center [240, 186] width 61 height 25
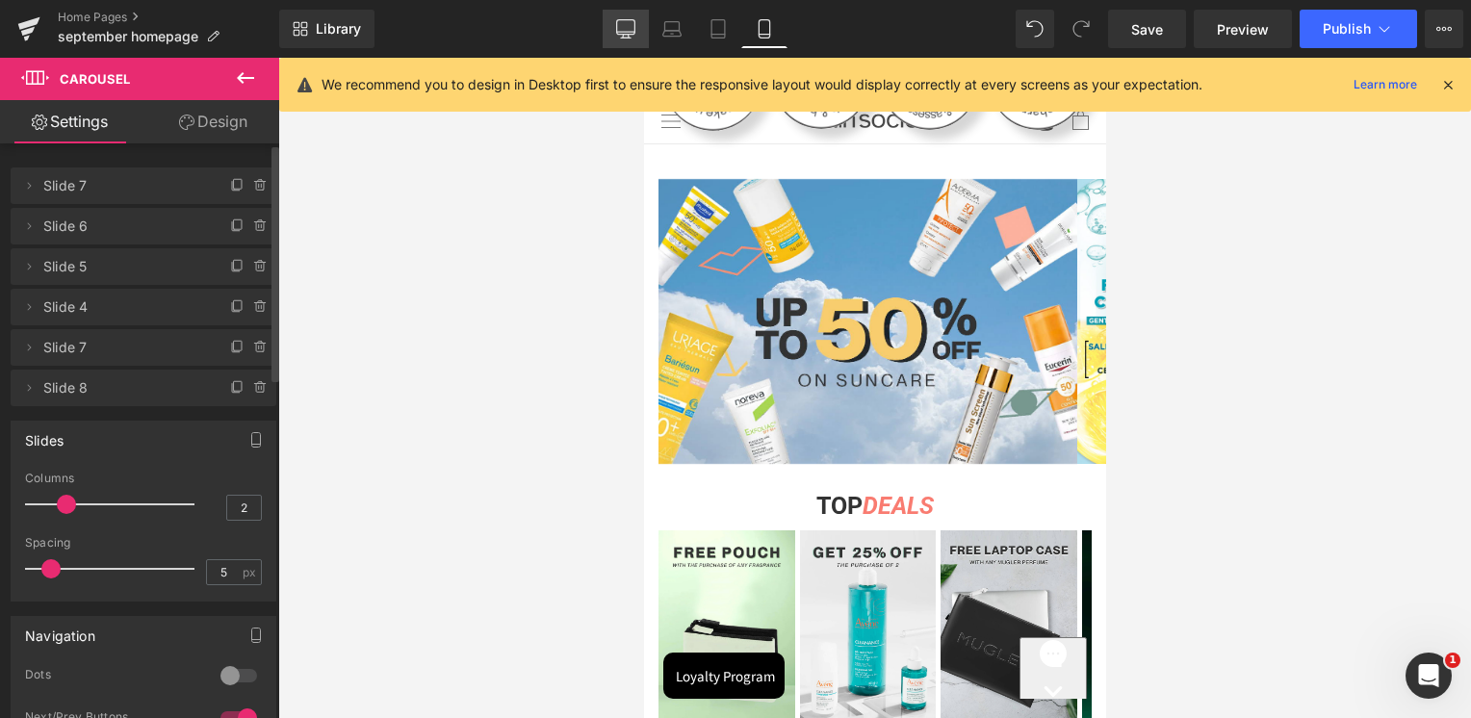
click at [631, 44] on link "Desktop" at bounding box center [626, 29] width 46 height 39
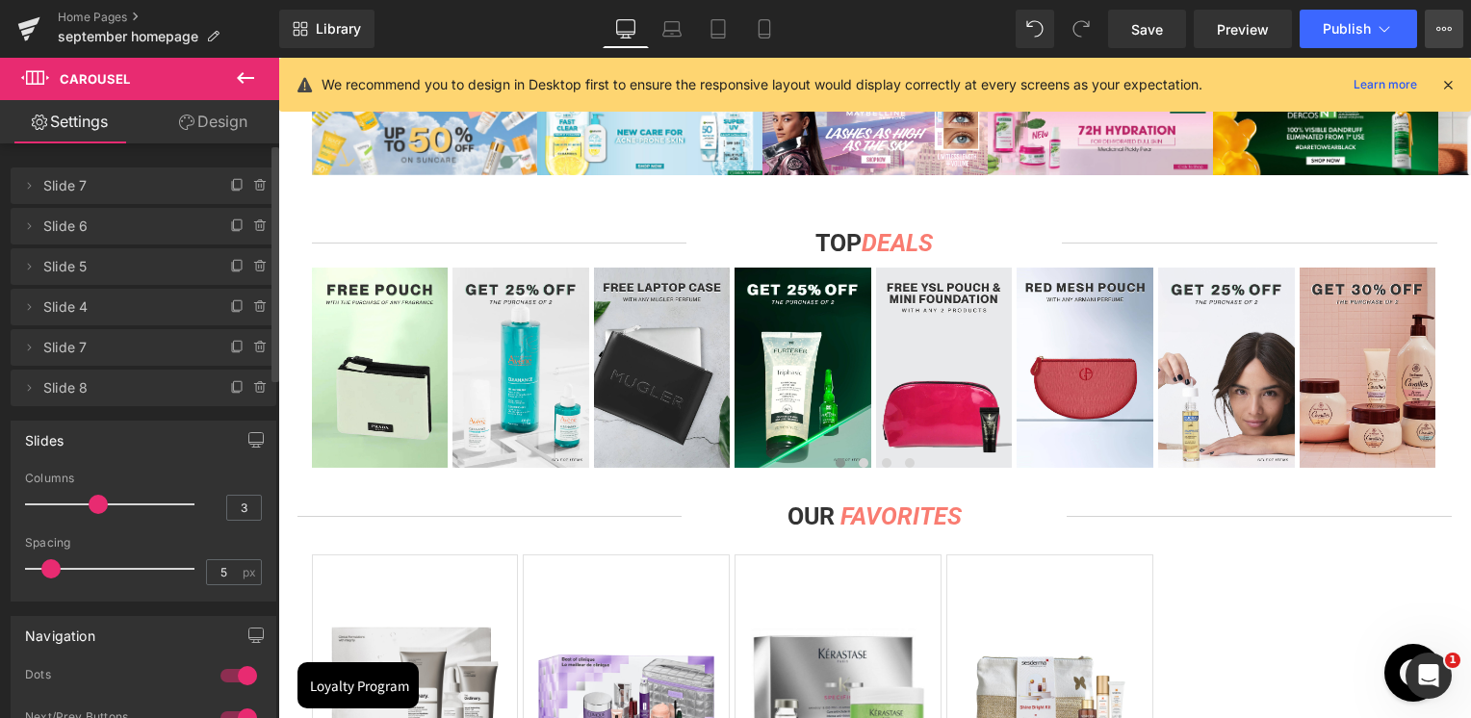
scroll to position [0, 0]
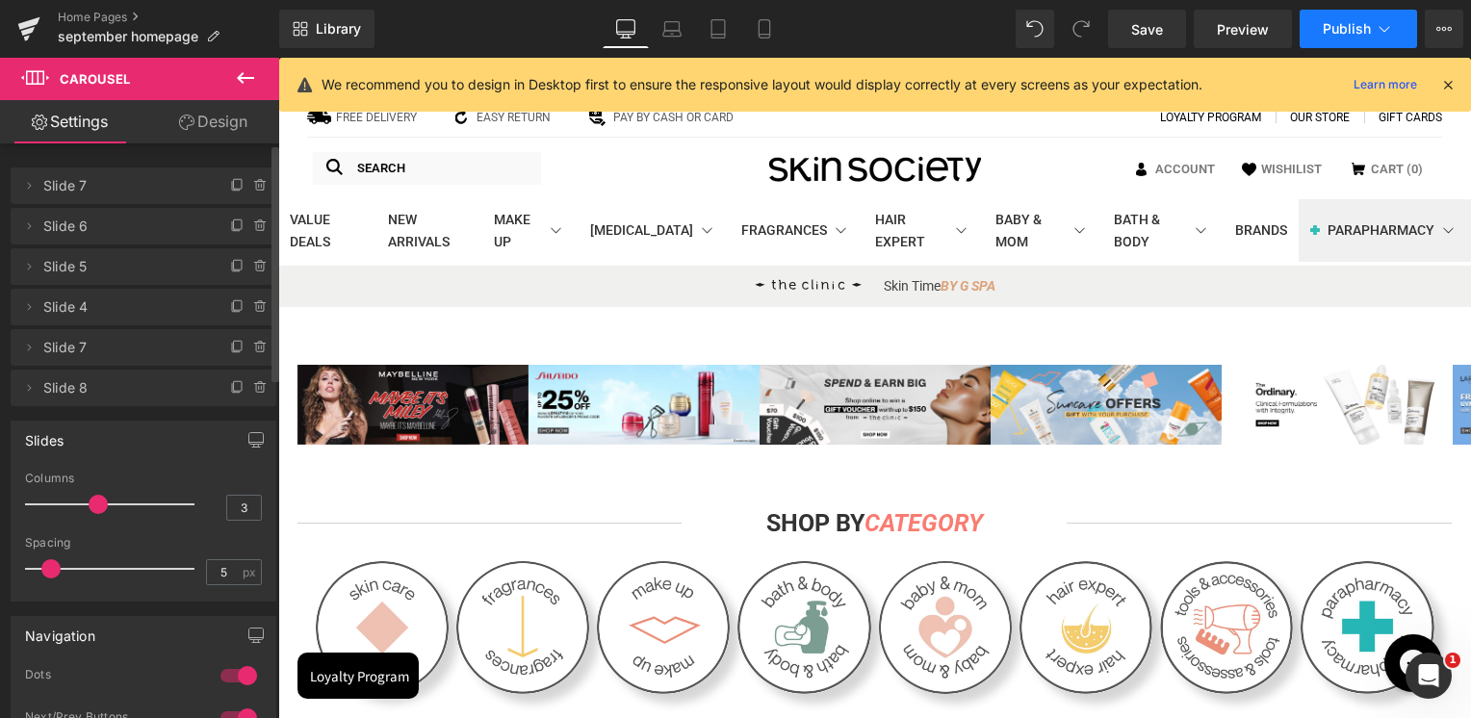
click at [1364, 33] on span "Publish" at bounding box center [1347, 28] width 48 height 15
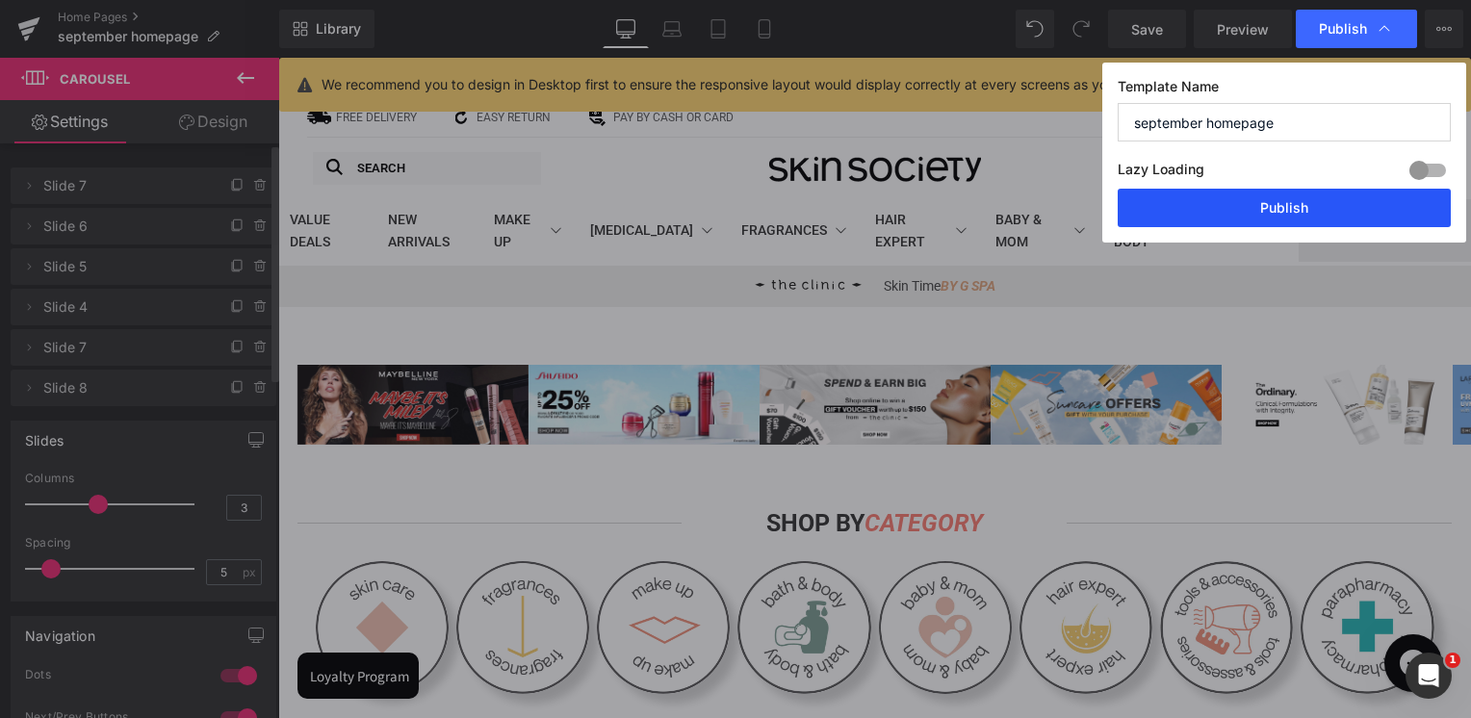
click at [1281, 195] on button "Publish" at bounding box center [1284, 208] width 333 height 39
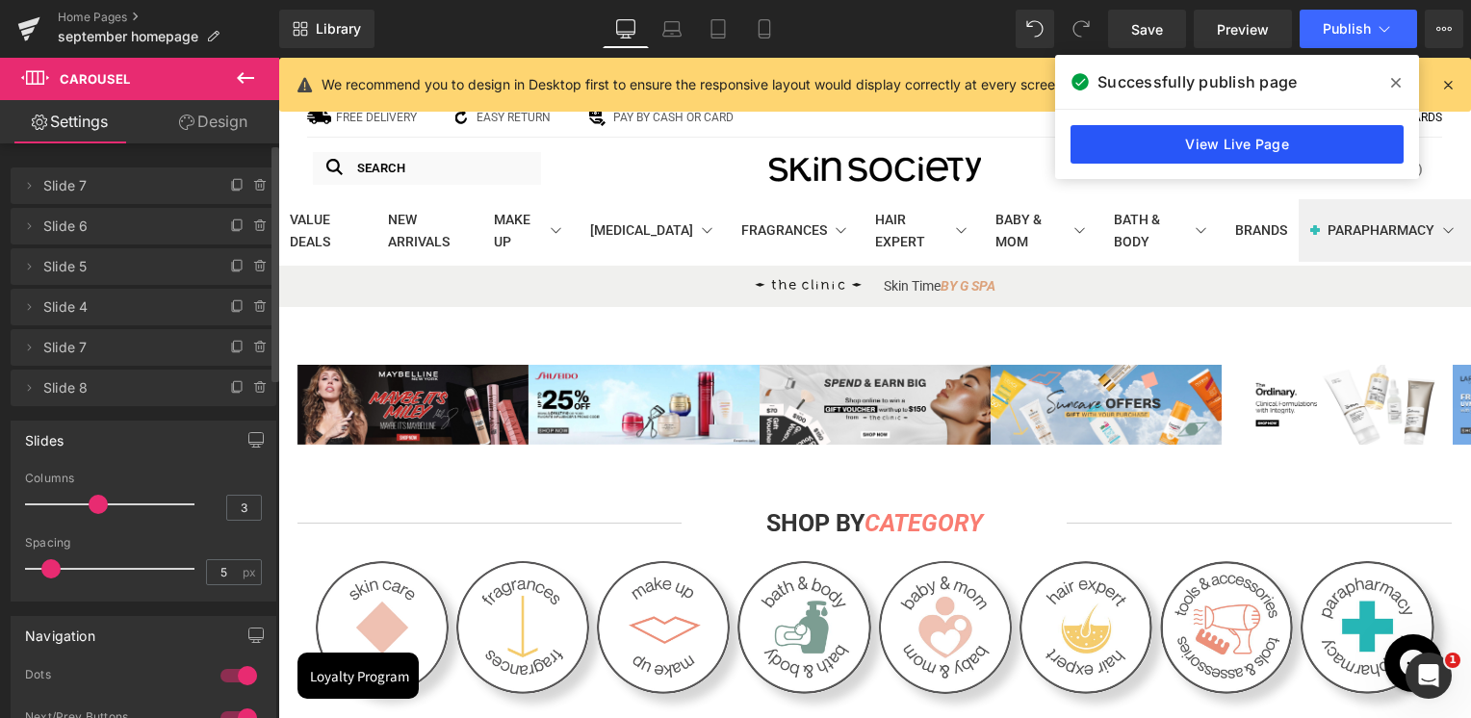
click at [1198, 136] on link "View Live Page" at bounding box center [1237, 144] width 333 height 39
